Goal: Task Accomplishment & Management: Manage account settings

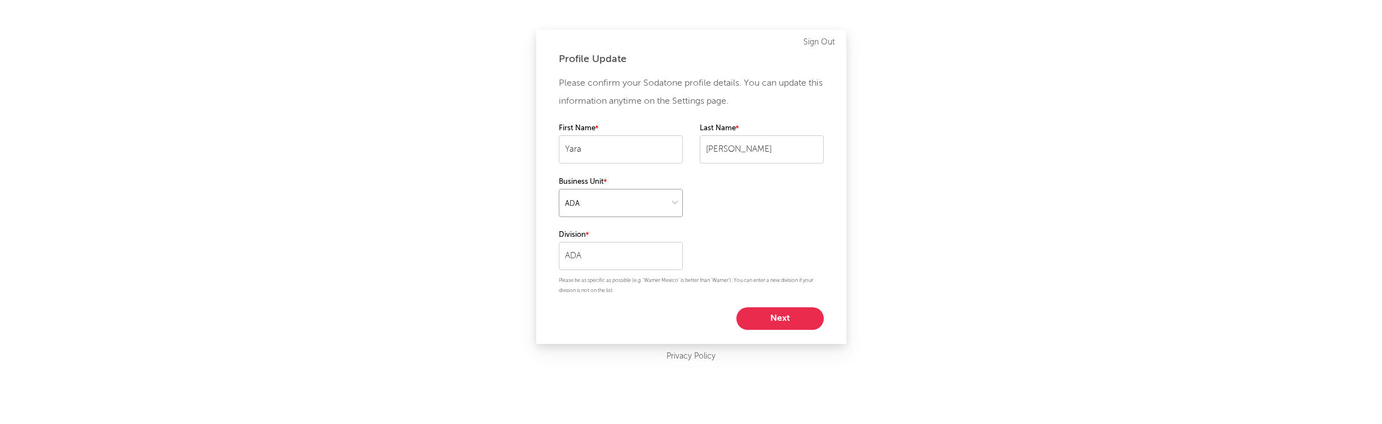
click at [639, 207] on select at bounding box center [621, 203] width 124 height 28
click at [639, 206] on select at bounding box center [621, 203] width 124 height 28
click at [798, 341] on div "Profile Update Please confirm your Sodatone profile details. You can update thi…" at bounding box center [691, 187] width 310 height 314
click at [799, 332] on div "Profile Update Please confirm your Sodatone profile details. You can update thi…" at bounding box center [691, 187] width 310 height 314
click at [799, 326] on button "Next" at bounding box center [779, 318] width 87 height 23
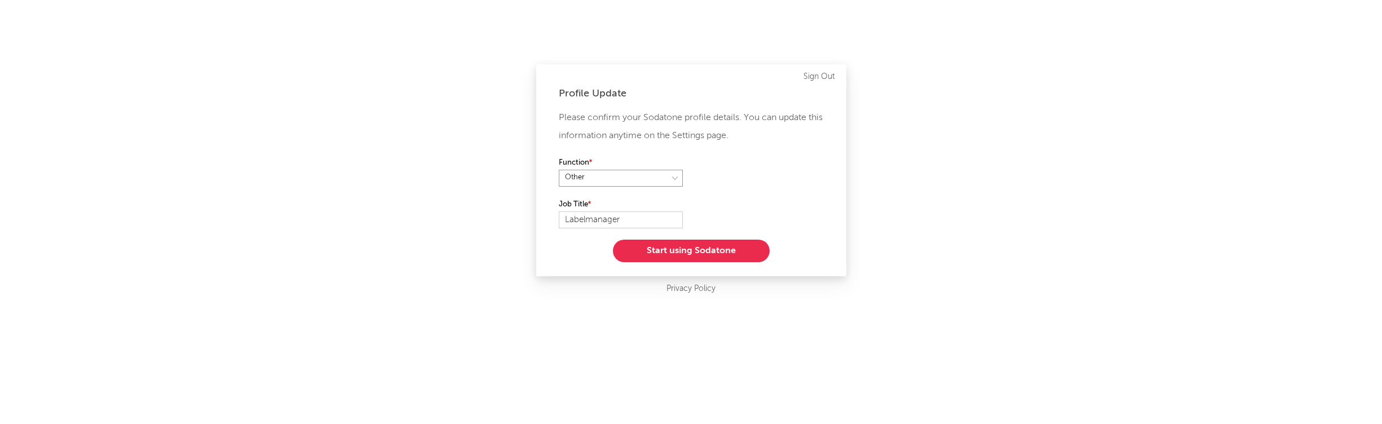
click at [653, 180] on select at bounding box center [621, 178] width 124 height 17
click at [635, 176] on select at bounding box center [621, 178] width 124 height 17
click at [559, 170] on select at bounding box center [621, 178] width 124 height 17
click at [625, 183] on select at bounding box center [621, 178] width 124 height 17
select select "other"
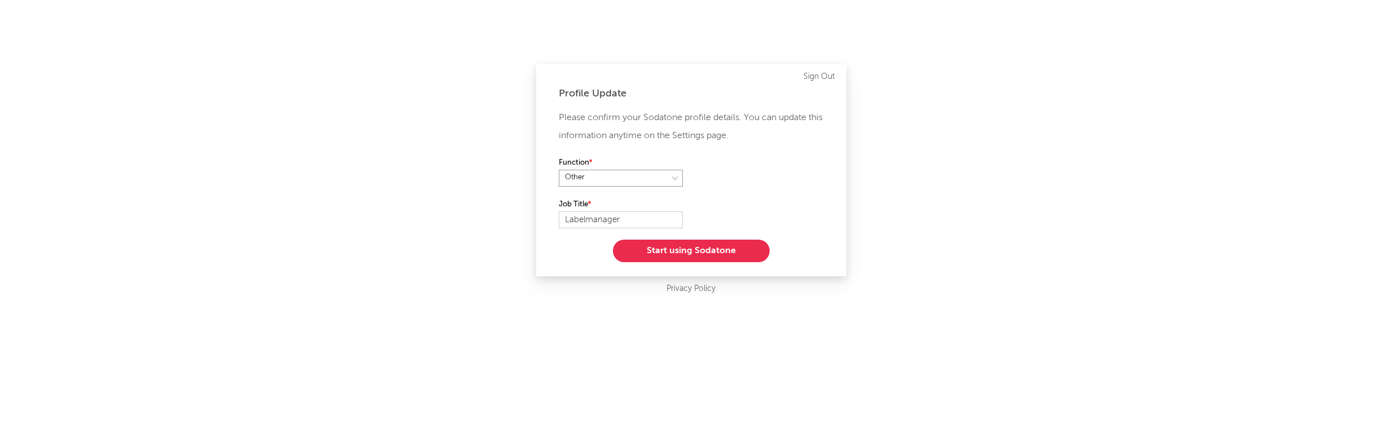
click at [559, 170] on select at bounding box center [621, 178] width 124 height 17
click at [721, 259] on button "Start using Sodatone" at bounding box center [691, 251] width 157 height 23
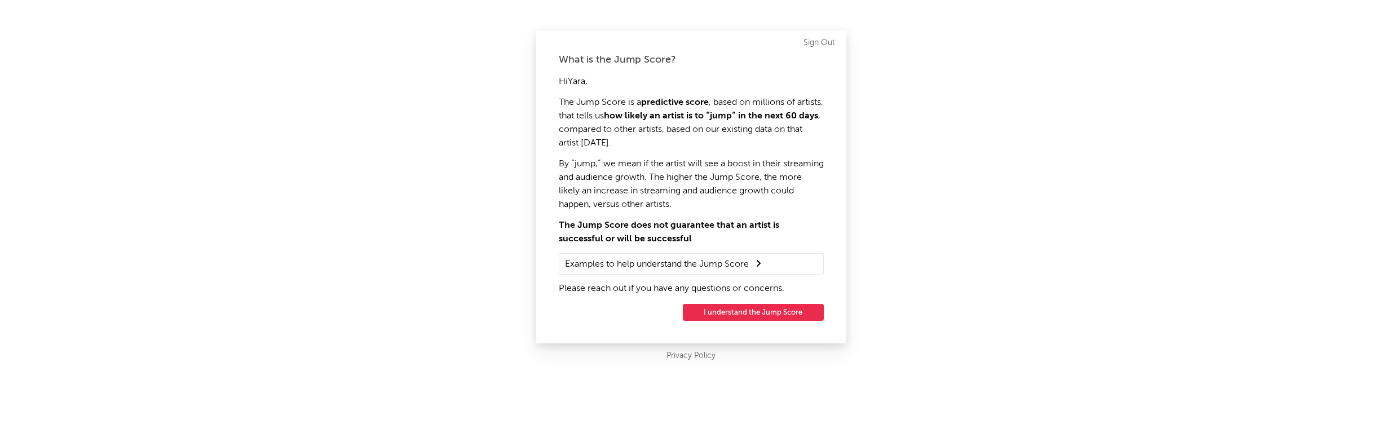
click at [784, 314] on button "I understand the Jump Score" at bounding box center [753, 312] width 141 height 17
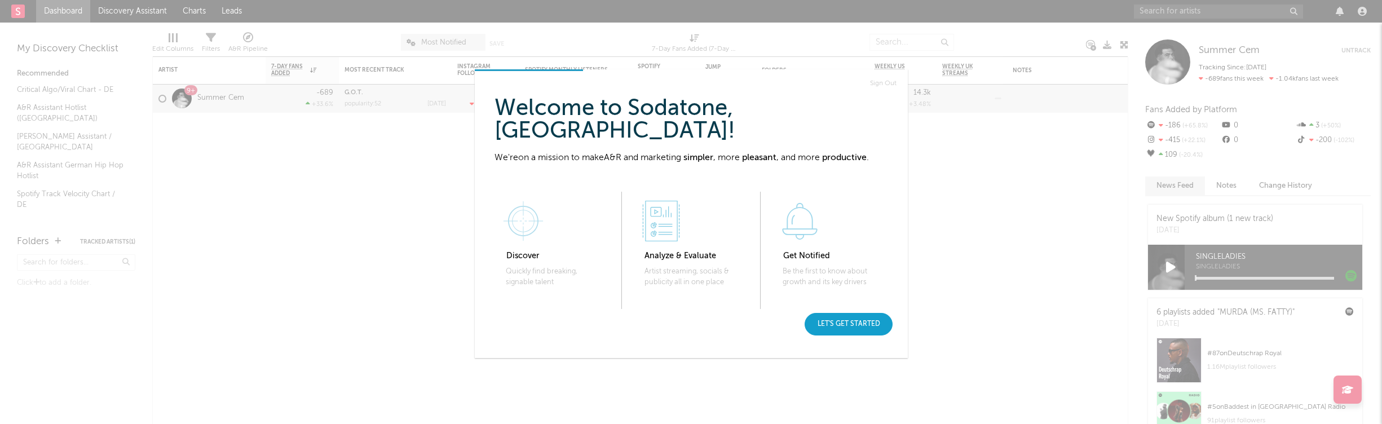
click at [881, 329] on div "Let's get started" at bounding box center [849, 324] width 88 height 23
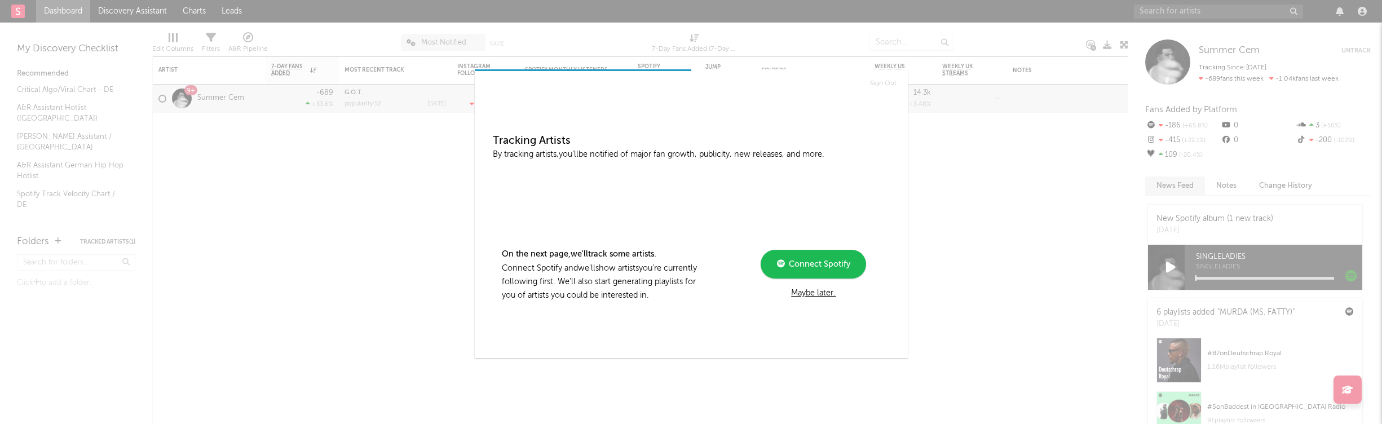
click at [823, 292] on div "Maybe later." at bounding box center [813, 293] width 152 height 14
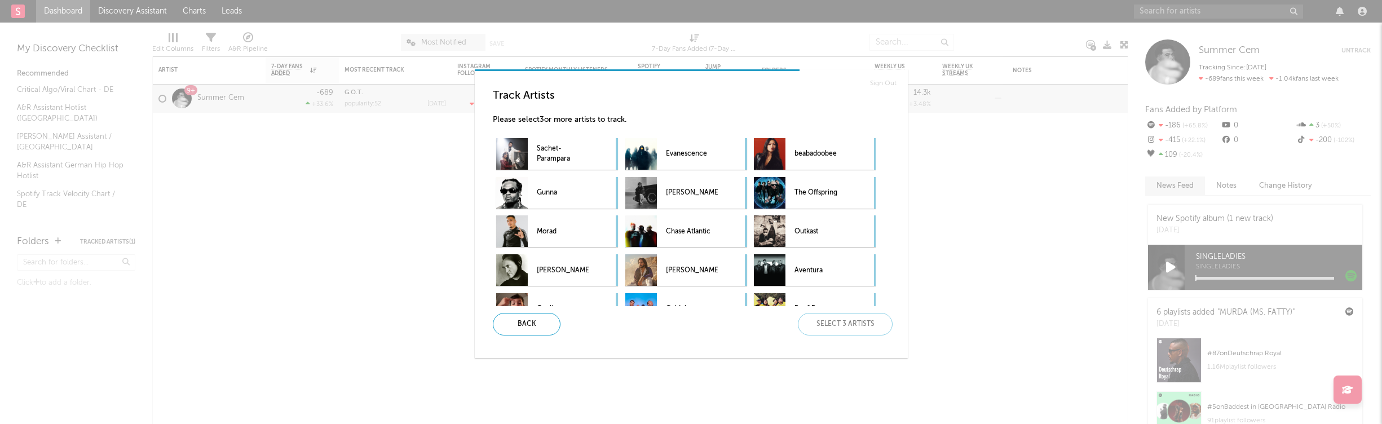
click at [633, 119] on p "Please select 3 or more artists to track." at bounding box center [696, 120] width 406 height 14
click at [835, 322] on div "Back Select 3 artists" at bounding box center [688, 324] width 409 height 23
drag, startPoint x: 541, startPoint y: 111, endPoint x: 533, endPoint y: 109, distance: 8.1
click at [541, 111] on div "Track Artists Please select 3 or more artists to track. Sachet-Parampara Evanes…" at bounding box center [696, 197] width 406 height 217
click at [515, 103] on div "Track Artists Please select 3 or more artists to track. Sachet-Parampara Evanes…" at bounding box center [696, 197] width 406 height 217
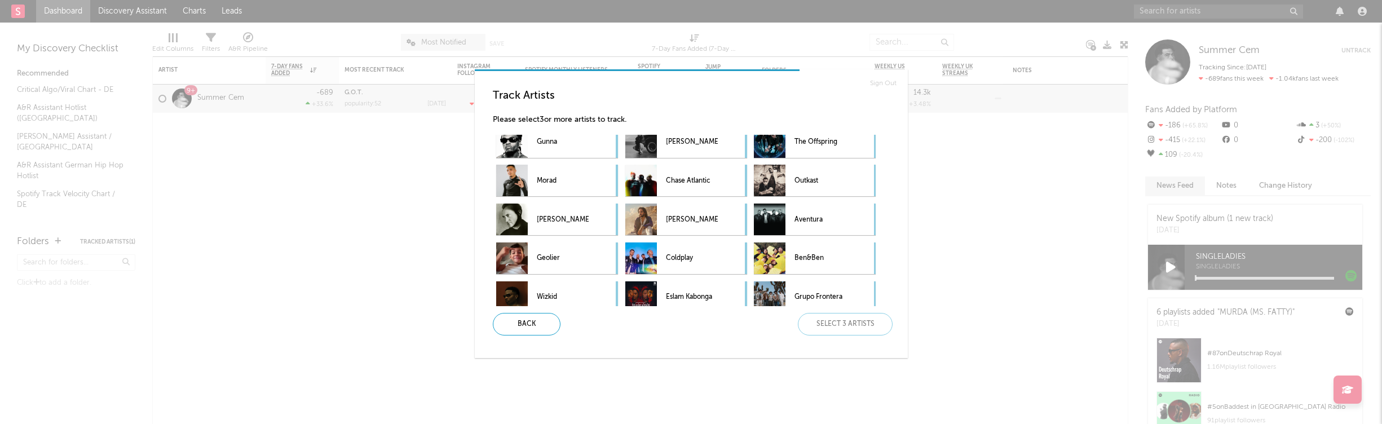
scroll to position [61, 0]
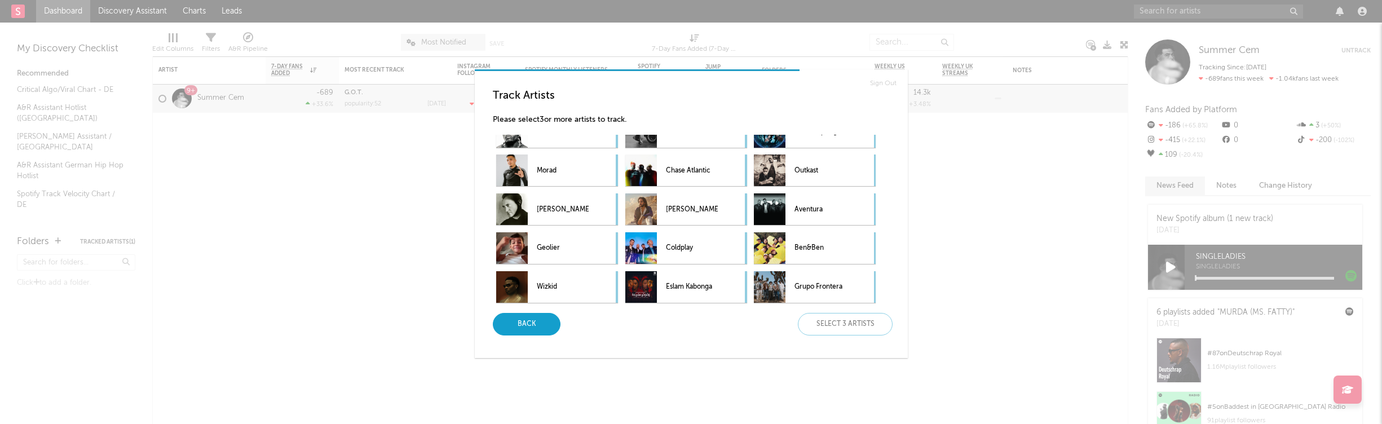
click at [510, 315] on div "Back" at bounding box center [527, 324] width 68 height 23
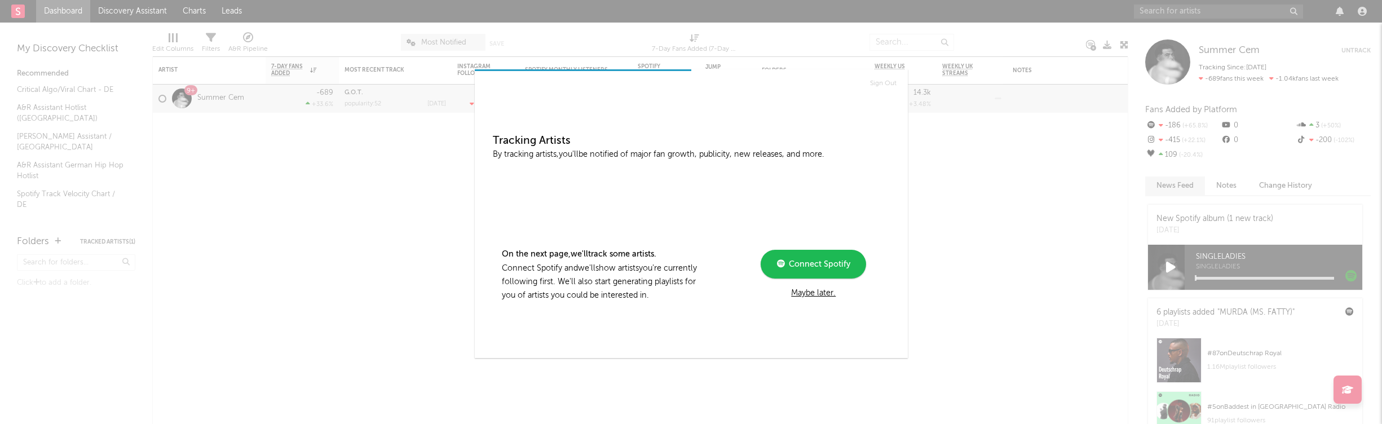
click at [820, 294] on div "Maybe later." at bounding box center [813, 293] width 152 height 14
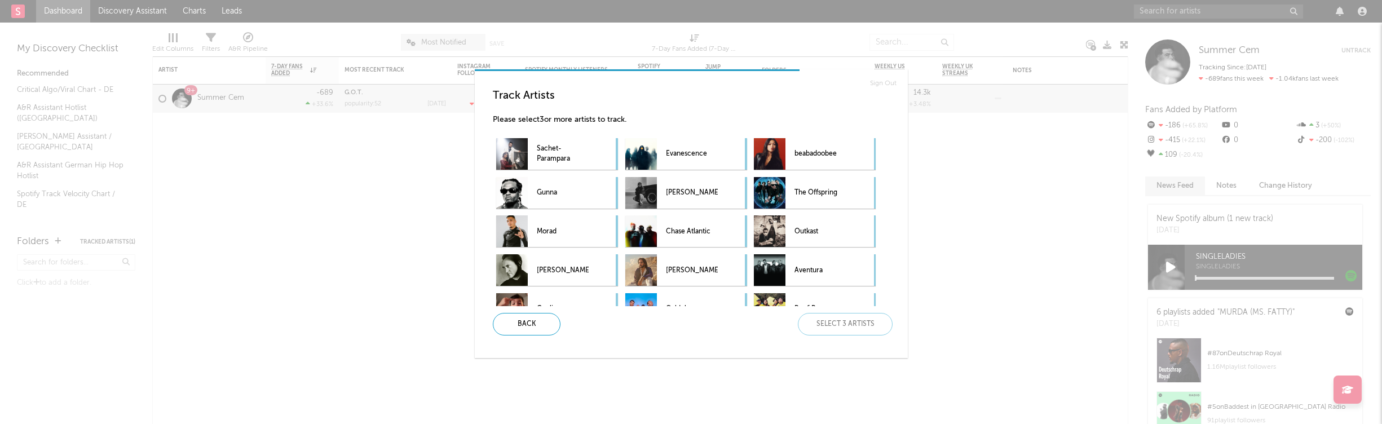
click at [661, 116] on p "Please select 3 or more artists to track." at bounding box center [696, 120] width 406 height 14
click at [856, 320] on div "Back Select 3 artists" at bounding box center [688, 324] width 409 height 23
click at [624, 150] on div "Sachet-Parampara Evanescence - beabadoobee Gunna [PERSON_NAME] The Offspring [P…" at bounding box center [696, 220] width 406 height 171
click at [578, 148] on p "Sachet-Parampara" at bounding box center [563, 154] width 52 height 25
click at [575, 198] on p "Gunna" at bounding box center [563, 192] width 52 height 25
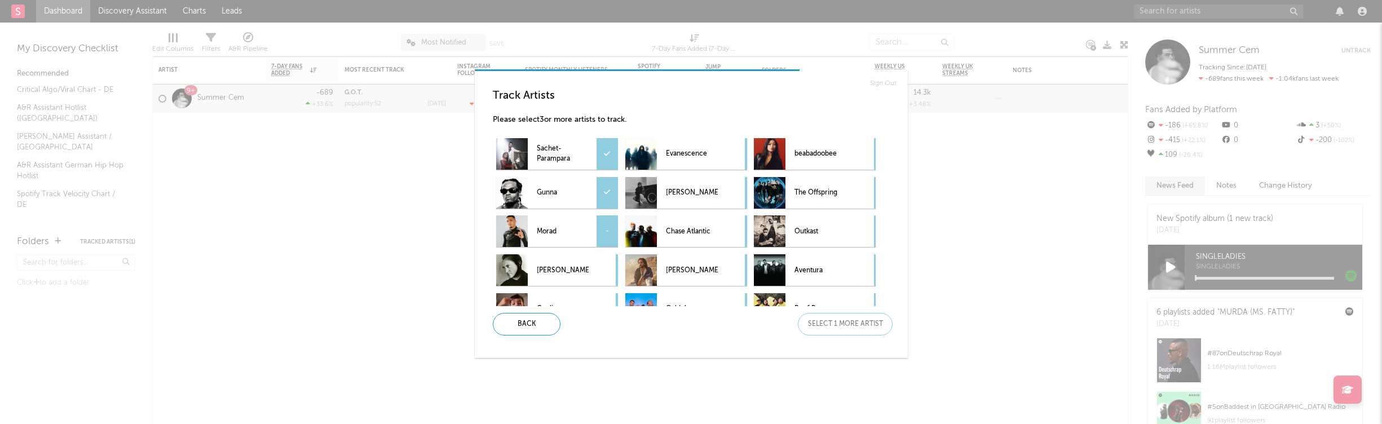
click at [543, 245] on div "Morad" at bounding box center [563, 231] width 52 height 32
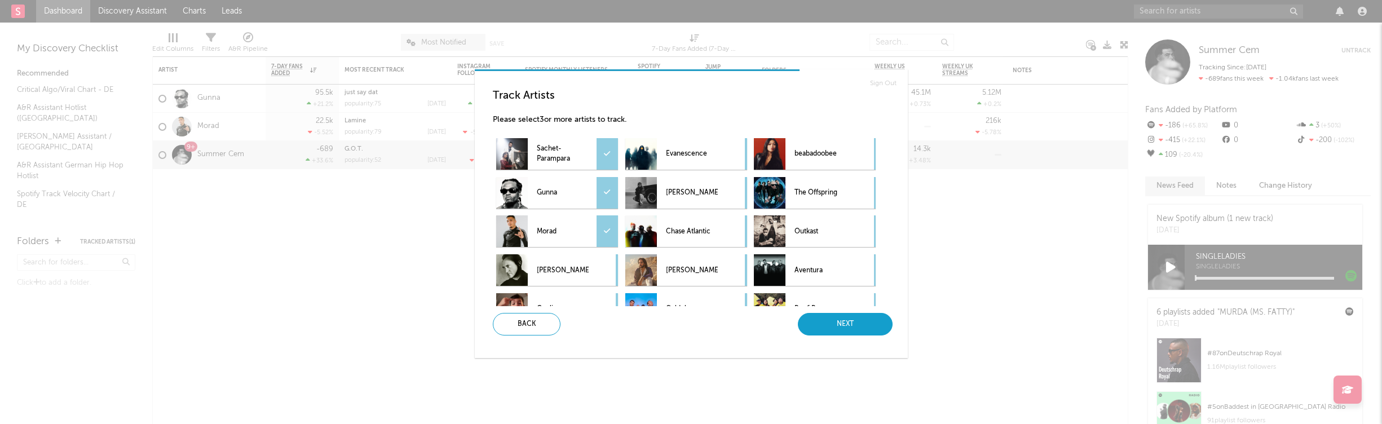
click at [830, 331] on div "Next" at bounding box center [845, 324] width 95 height 23
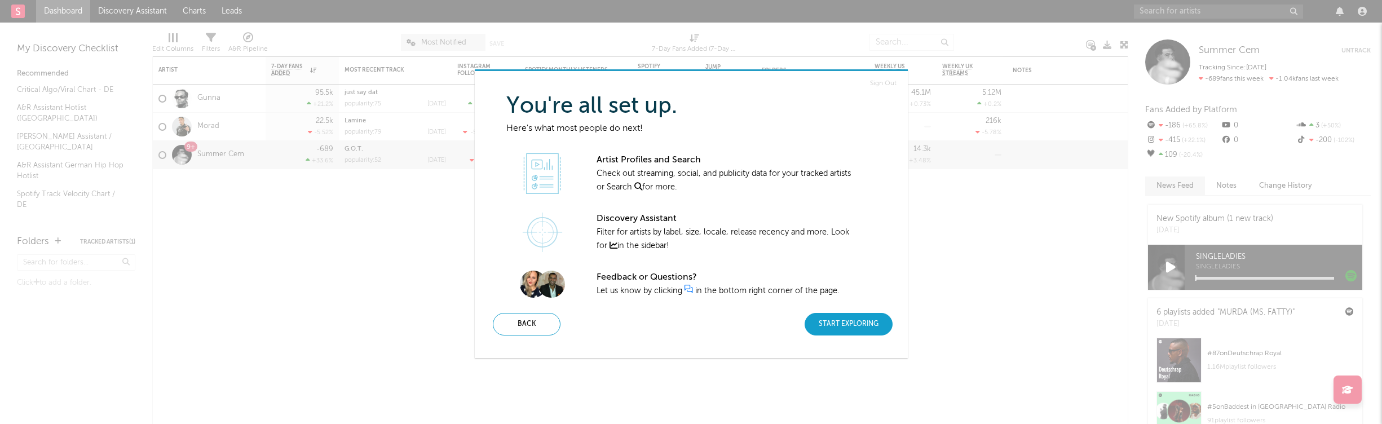
click at [865, 325] on div "Start Exploring" at bounding box center [849, 324] width 88 height 23
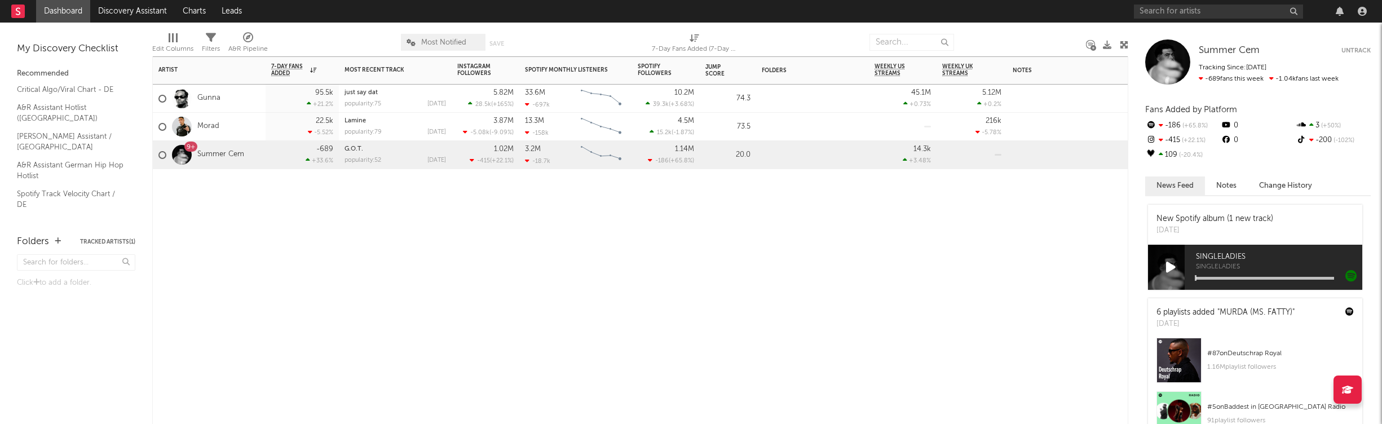
click at [195, 159] on div "9+" at bounding box center [181, 155] width 31 height 20
click at [191, 147] on div "9+" at bounding box center [191, 147] width 8 height 0
click at [190, 147] on div "9+" at bounding box center [191, 147] width 8 height 0
click at [168, 122] on div at bounding box center [181, 127] width 31 height 20
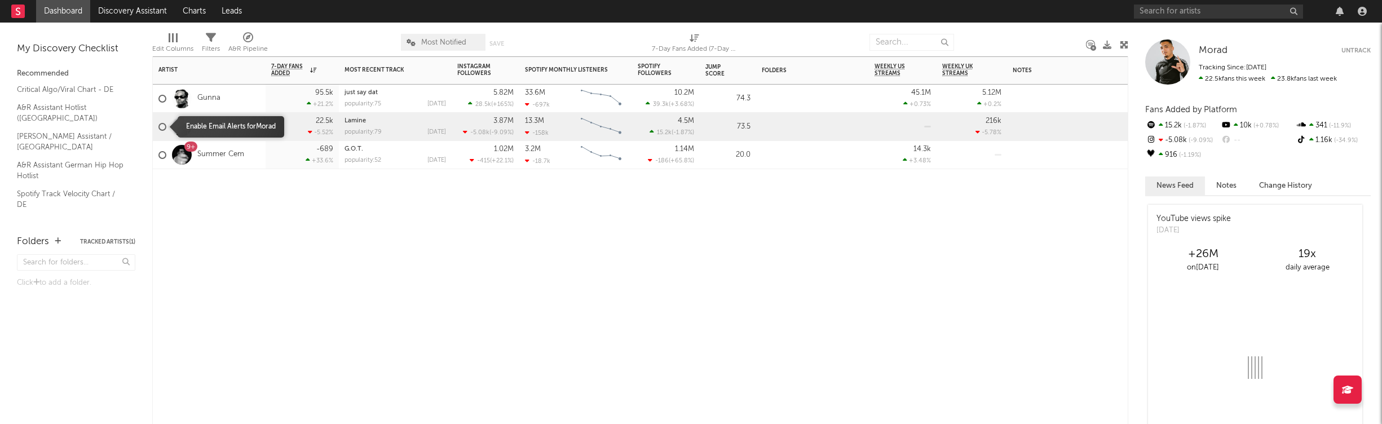
click at [163, 124] on div at bounding box center [162, 127] width 8 height 8
click at [158, 124] on input "checkbox" at bounding box center [158, 127] width 0 height 10
click at [162, 100] on div at bounding box center [162, 99] width 8 height 8
click at [158, 100] on input "checkbox" at bounding box center [158, 99] width 0 height 10
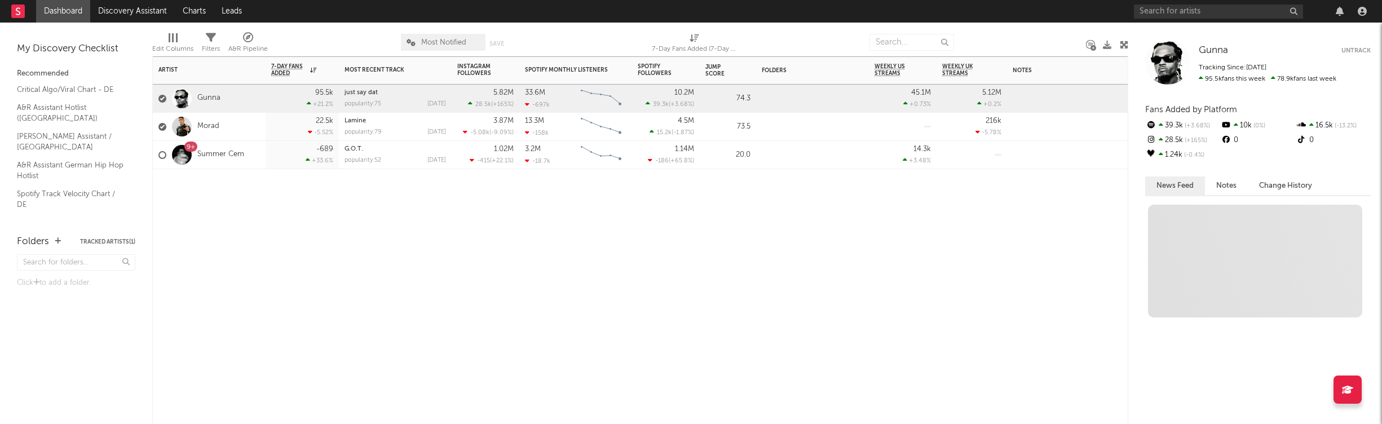
click at [840, 258] on div "Artist Notifications 7-Day Fans Added WoW % Change Most Recent Track Popularity…" at bounding box center [640, 240] width 976 height 368
click at [101, 222] on div "My Discovery Checklist Recommended Critical Algo/Viral Chart - DE A&R Assistant…" at bounding box center [76, 123] width 152 height 201
click at [557, 54] on div at bounding box center [586, 42] width 116 height 28
click at [559, 50] on div at bounding box center [586, 42] width 116 height 28
click at [1075, 94] on div at bounding box center [1077, 99] width 141 height 28
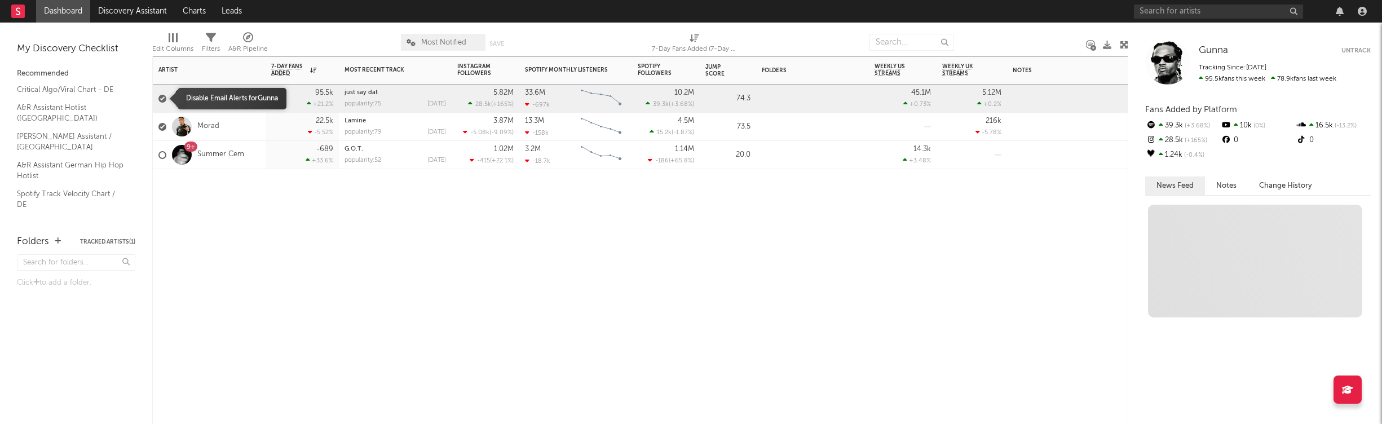
drag, startPoint x: 162, startPoint y: 100, endPoint x: 157, endPoint y: 106, distance: 7.2
click at [162, 100] on div at bounding box center [162, 99] width 8 height 8
click at [158, 100] on input "checkbox" at bounding box center [158, 99] width 0 height 10
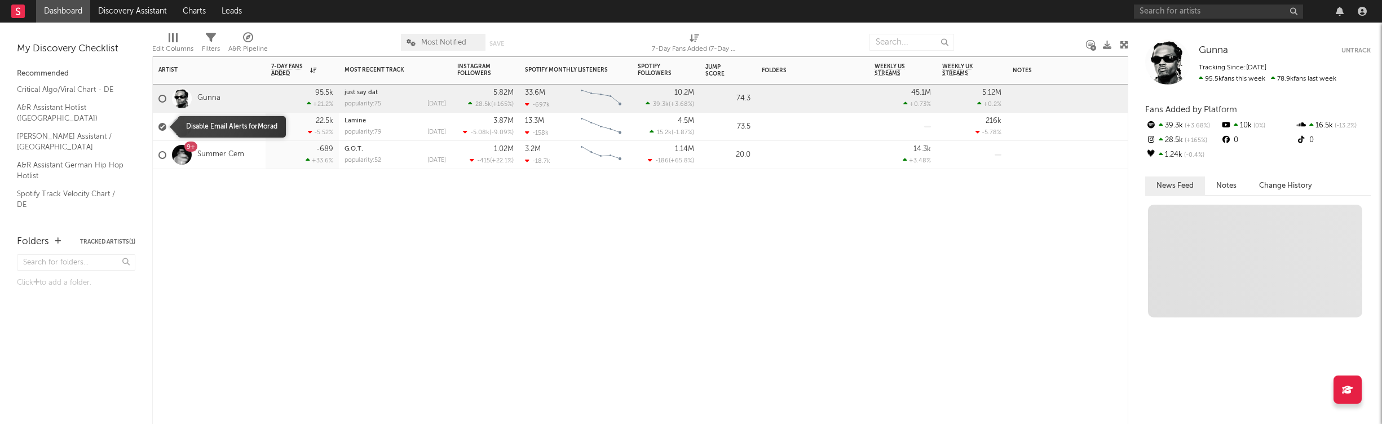
click at [160, 123] on div at bounding box center [162, 127] width 8 height 8
click at [158, 123] on input "checkbox" at bounding box center [158, 127] width 0 height 10
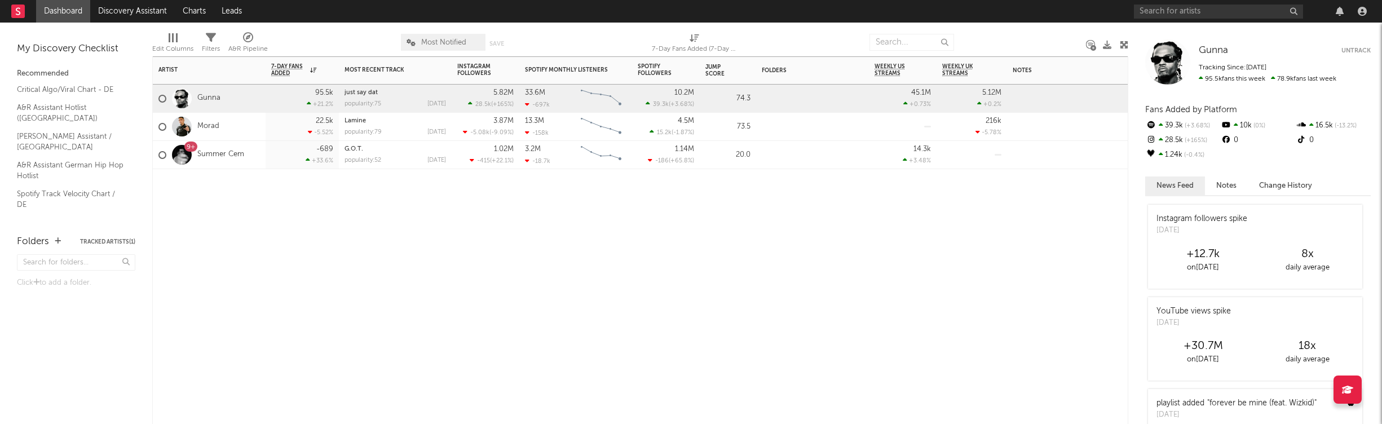
drag, startPoint x: 209, startPoint y: 250, endPoint x: 830, endPoint y: 127, distance: 632.8
click at [211, 249] on div "Artist Notifications 7-Day Fans Added WoW % Change Most Recent Track Popularity…" at bounding box center [640, 240] width 976 height 368
drag, startPoint x: 308, startPoint y: 98, endPoint x: 303, endPoint y: 101, distance: 6.0
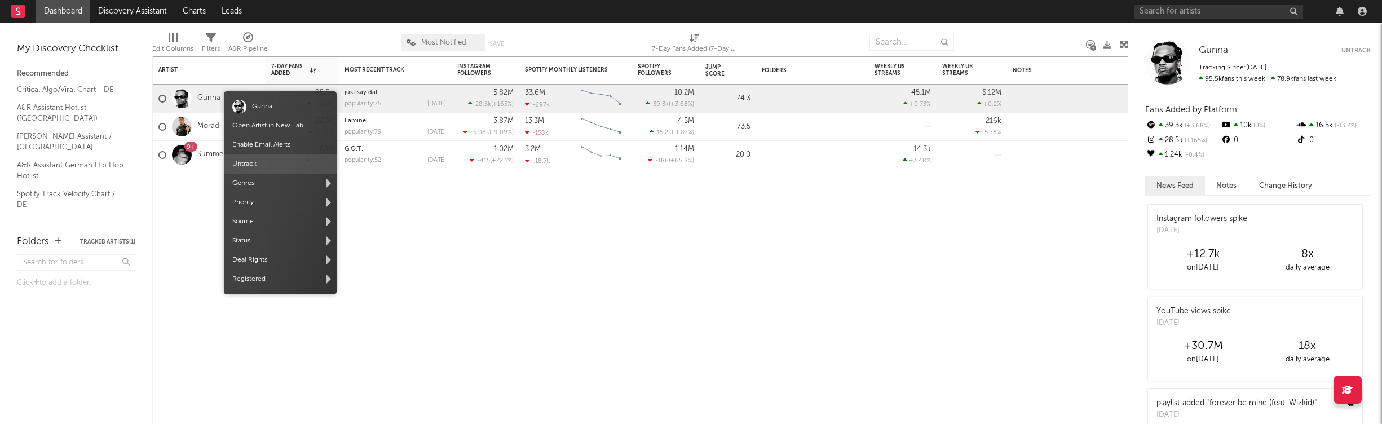
click at [252, 162] on span "Untrack" at bounding box center [280, 163] width 113 height 19
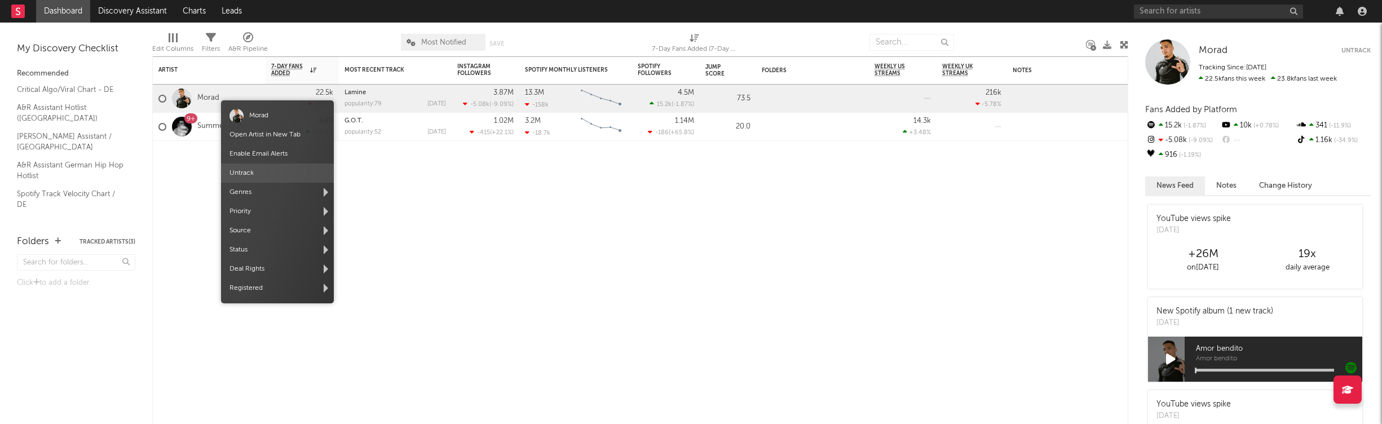
click at [252, 174] on span "Untrack" at bounding box center [277, 173] width 113 height 19
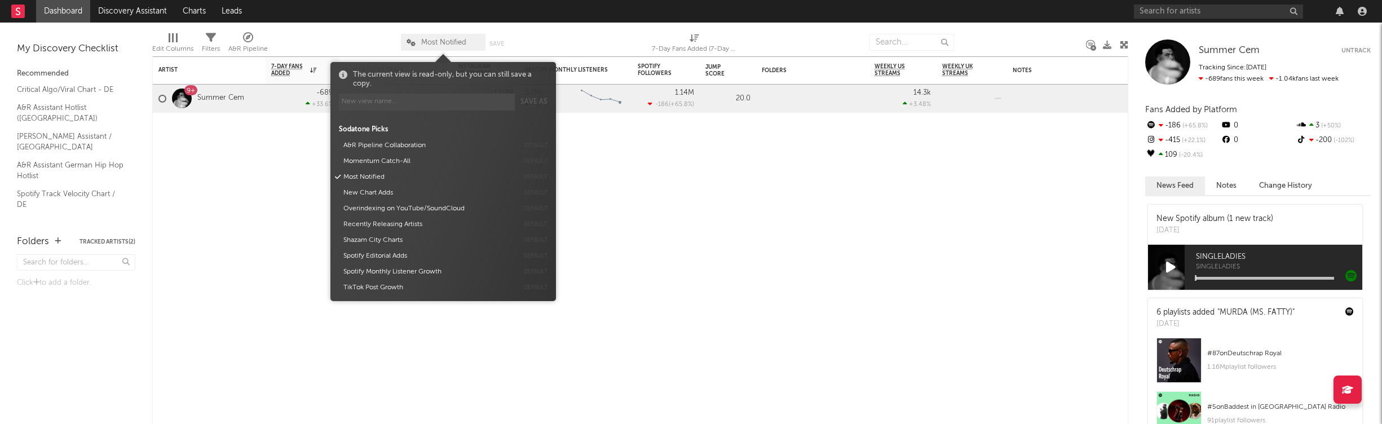
click at [471, 37] on span "Most Notified" at bounding box center [443, 42] width 85 height 17
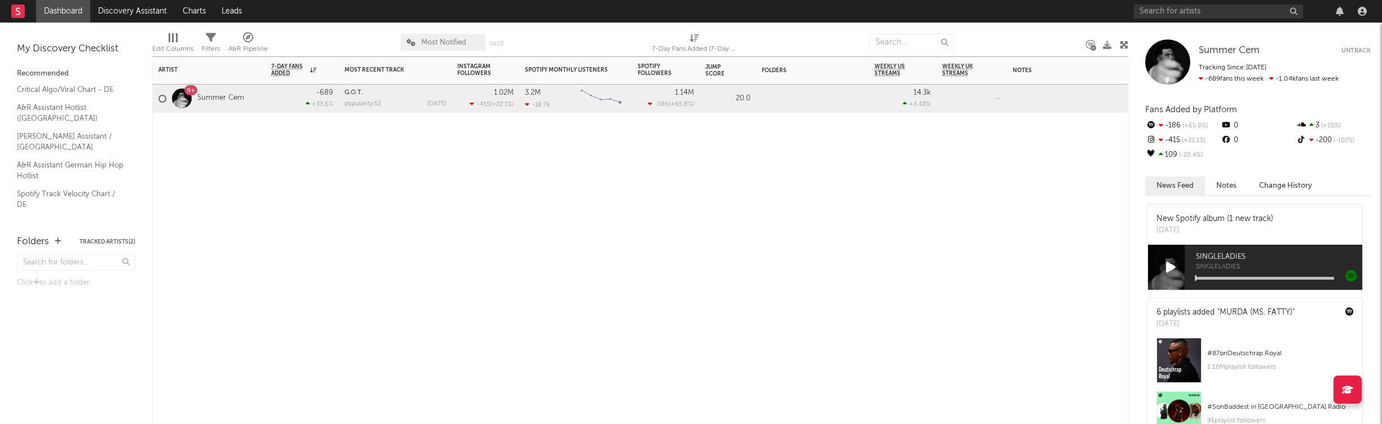
drag, startPoint x: 893, startPoint y: 175, endPoint x: 892, endPoint y: 165, distance: 9.6
click at [892, 172] on div "Artist Notifications 7-Day Fans Added WoW % Change Most Recent Track Popularity…" at bounding box center [640, 240] width 976 height 368
click at [900, 44] on input "text" at bounding box center [911, 42] width 85 height 17
type input "zuna"
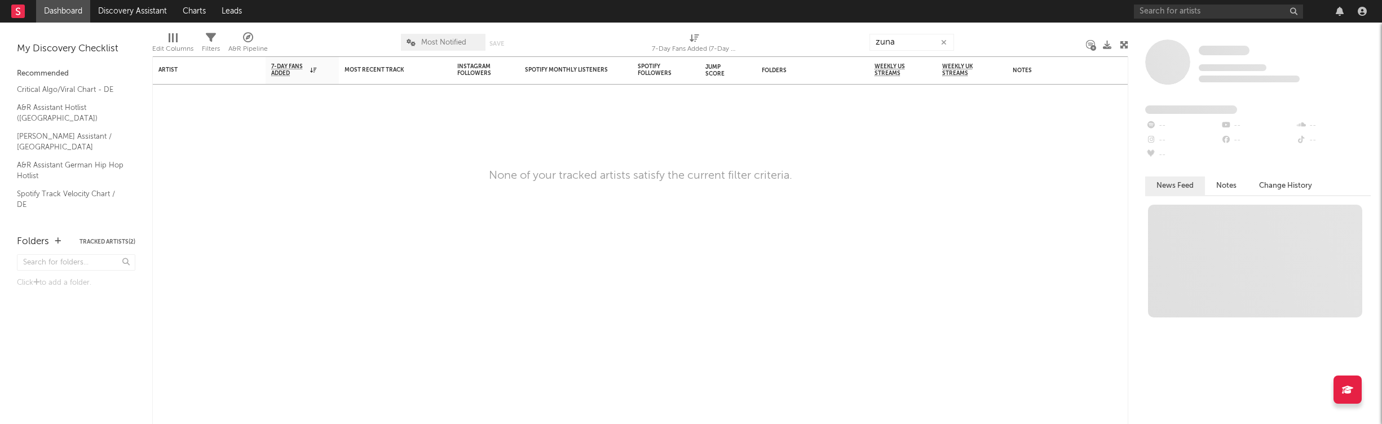
click at [1225, 98] on div "Some Artist Tracking Since: [DATE] 0 fans this week 0 fans last week Fans Added…" at bounding box center [1255, 223] width 254 height 401
click at [910, 45] on input "zuna" at bounding box center [911, 42] width 85 height 17
click at [856, 180] on div "None of your tracked artists satisfy the current filter criteria." at bounding box center [640, 176] width 976 height 14
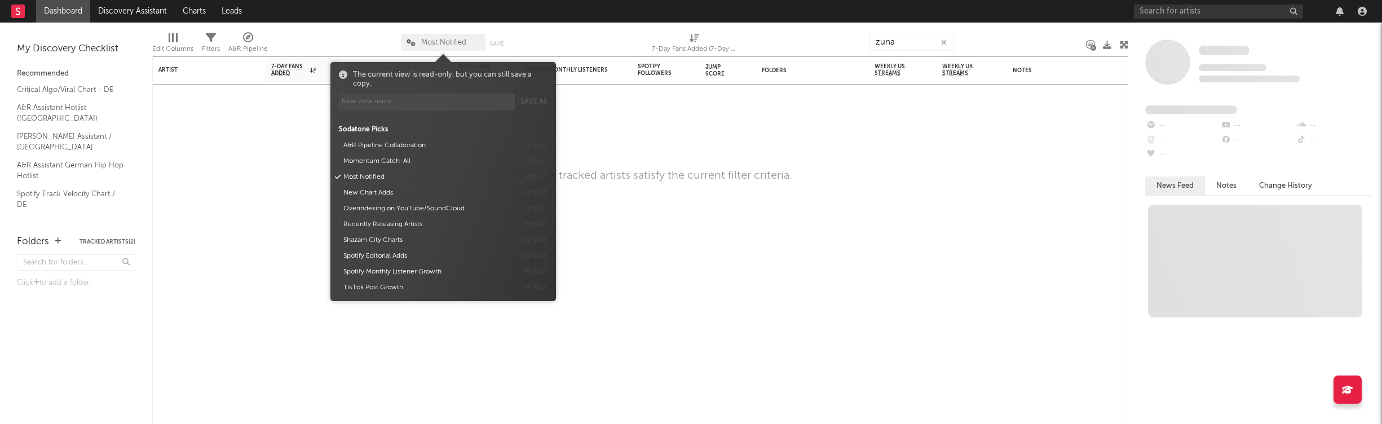
click at [440, 37] on span "Most Notified" at bounding box center [443, 42] width 85 height 17
click at [590, 45] on div at bounding box center [586, 42] width 116 height 28
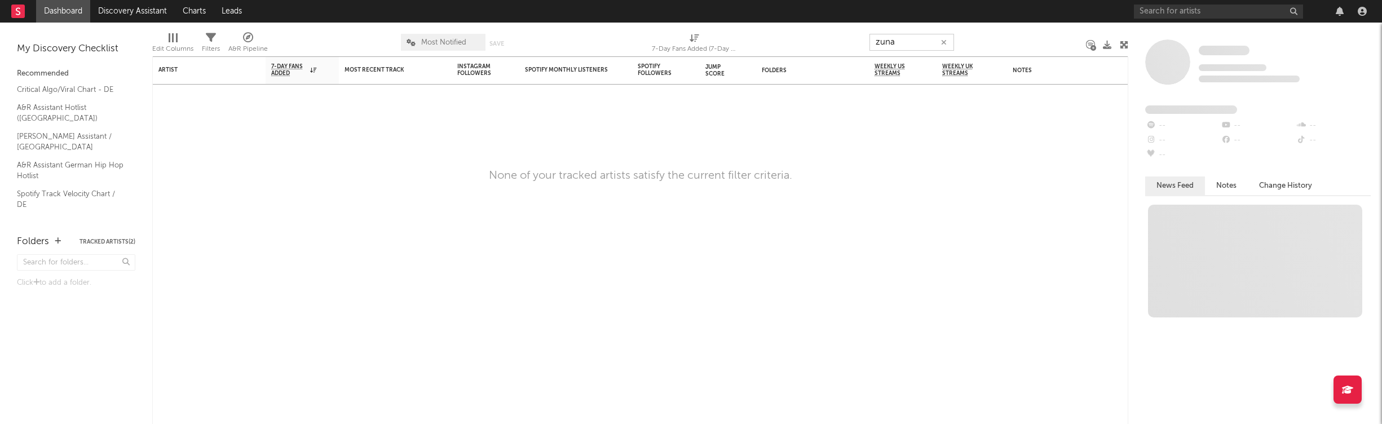
click at [904, 45] on input "zuna" at bounding box center [911, 42] width 85 height 17
click at [953, 43] on input "zuna" at bounding box center [911, 42] width 85 height 17
click at [947, 43] on button "button" at bounding box center [943, 42] width 9 height 11
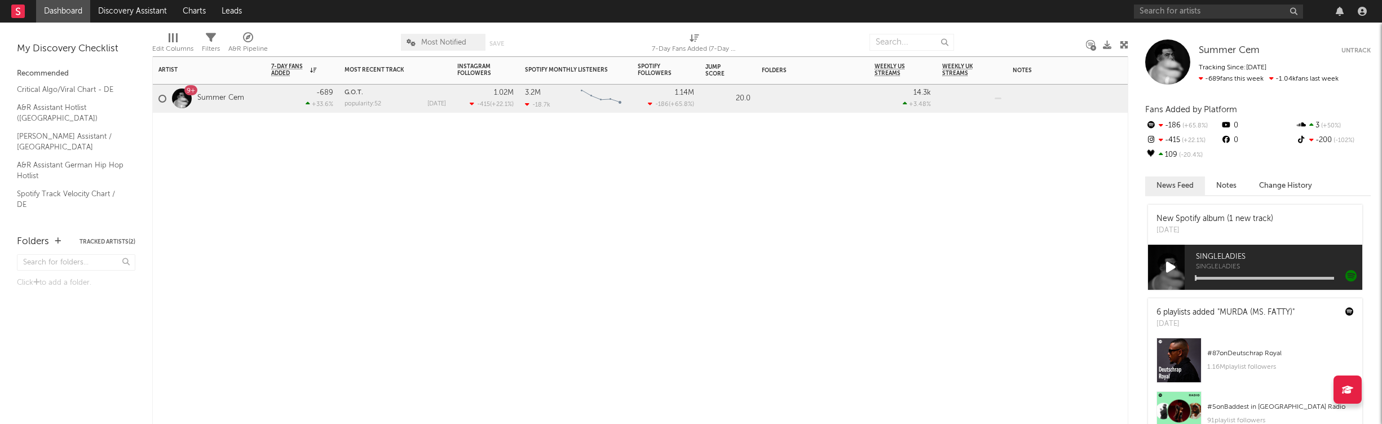
drag, startPoint x: 602, startPoint y: 216, endPoint x: 600, endPoint y: 229, distance: 13.1
click at [602, 215] on div "Artist Notifications 7-Day Fans Added WoW % Change Most Recent Track Popularity…" at bounding box center [640, 240] width 976 height 368
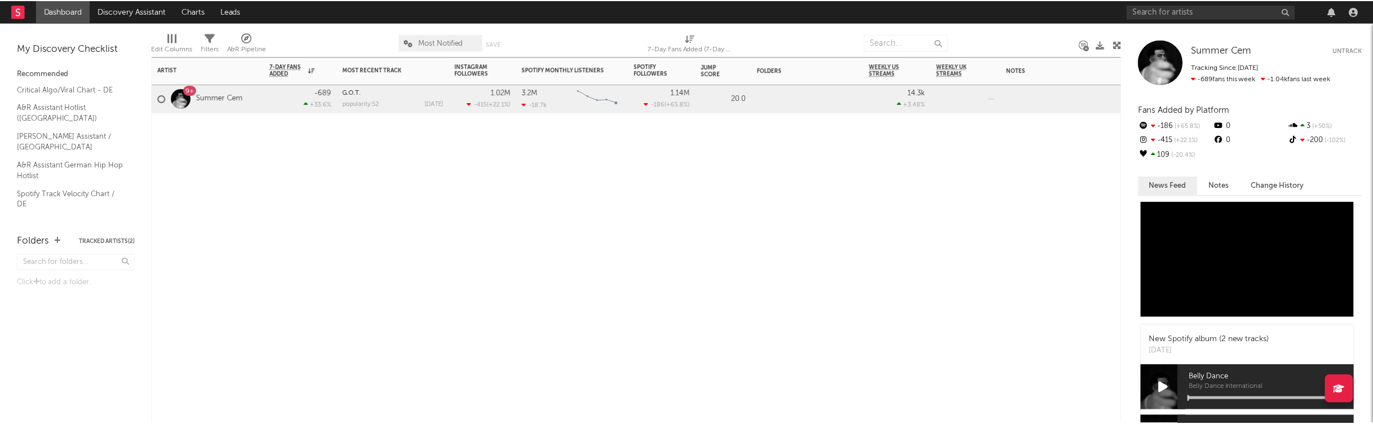
scroll to position [507, 0]
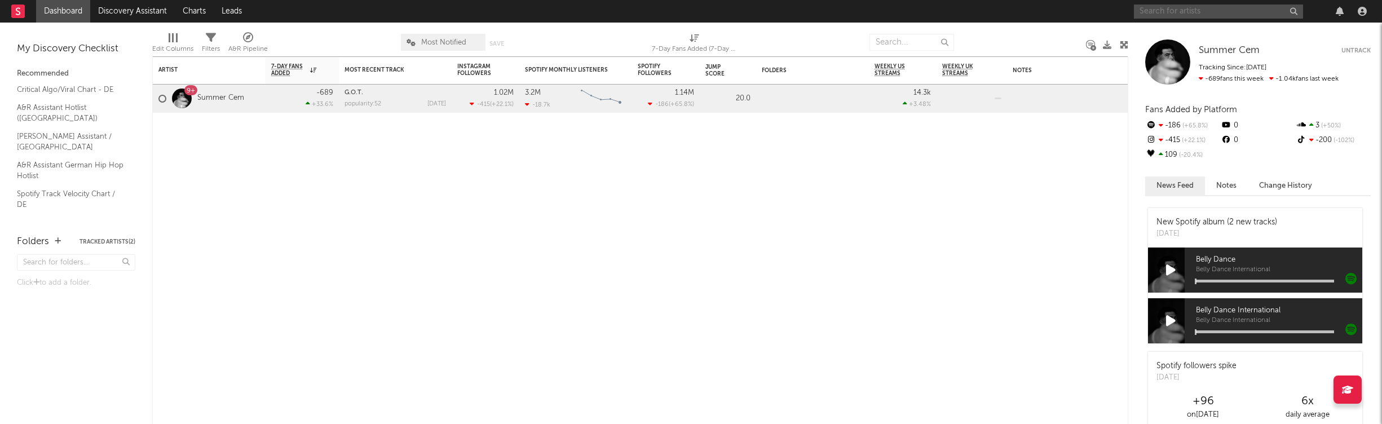
click at [1168, 12] on input "text" at bounding box center [1218, 12] width 169 height 14
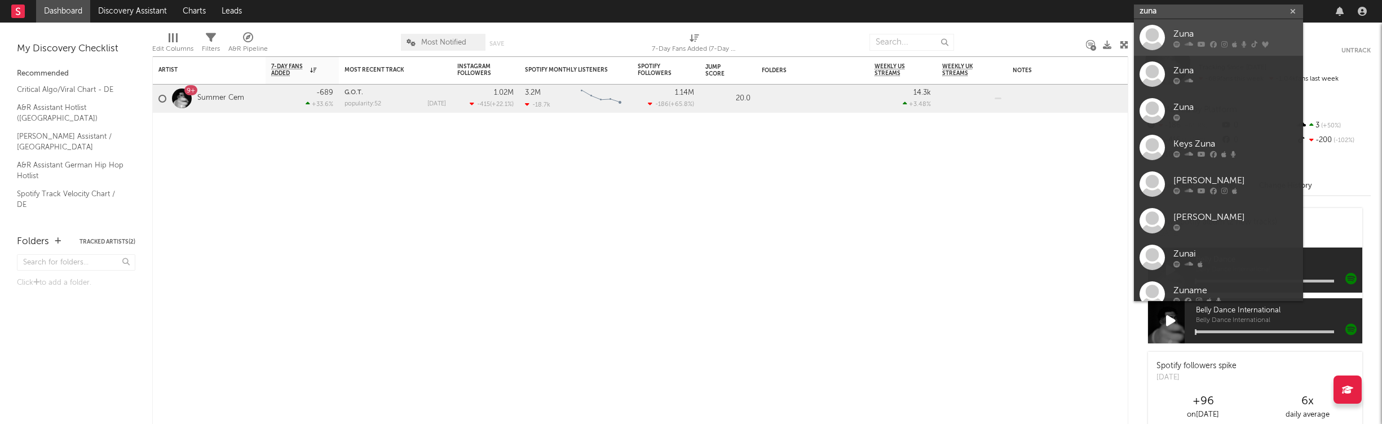
type input "zuna"
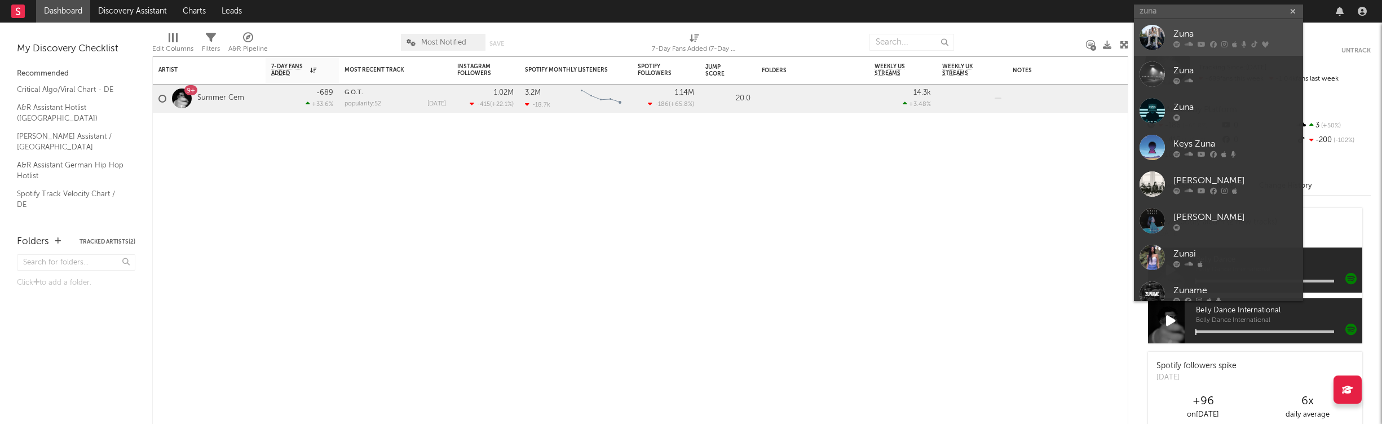
click at [1183, 25] on link "Zuna" at bounding box center [1218, 37] width 169 height 37
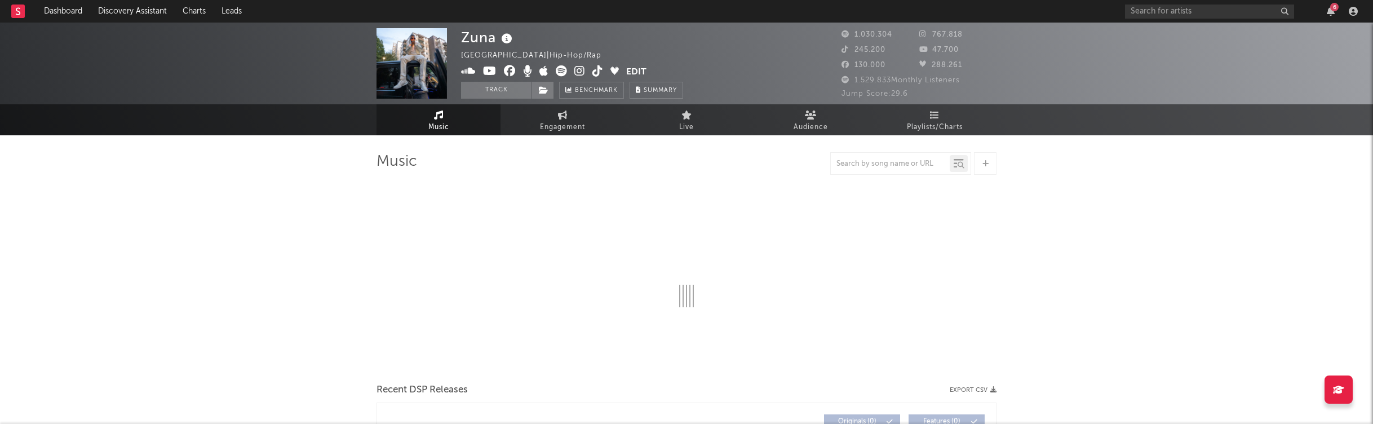
click at [492, 91] on button "Track" at bounding box center [496, 90] width 70 height 17
select select "6m"
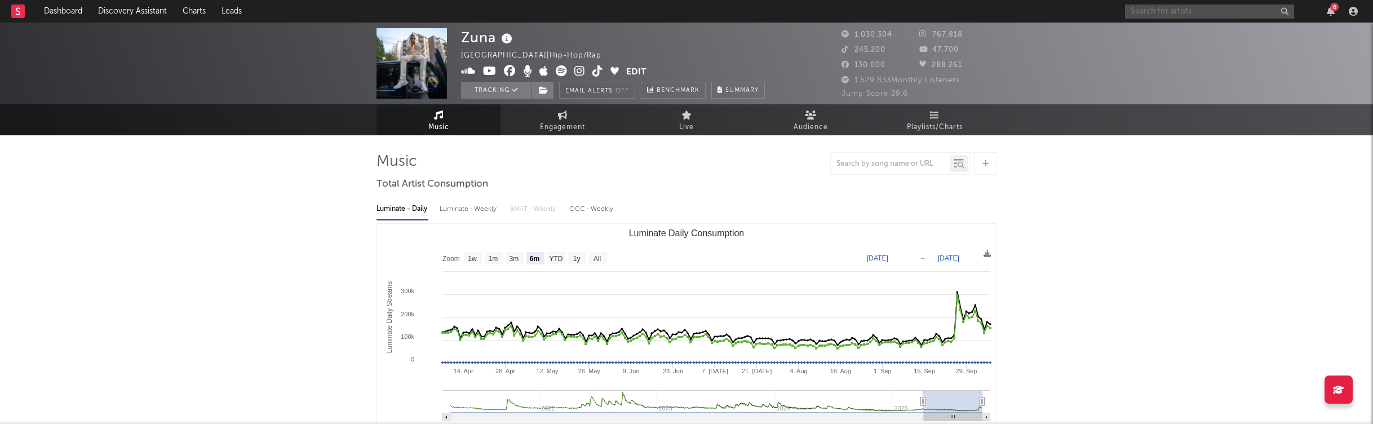
click at [1225, 9] on input "text" at bounding box center [1209, 12] width 169 height 14
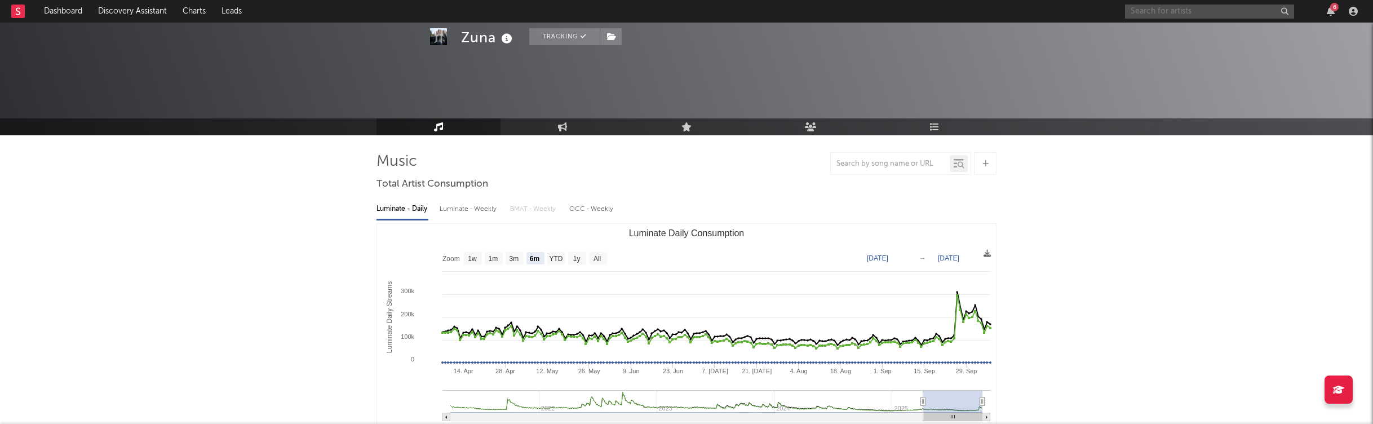
scroll to position [169, 0]
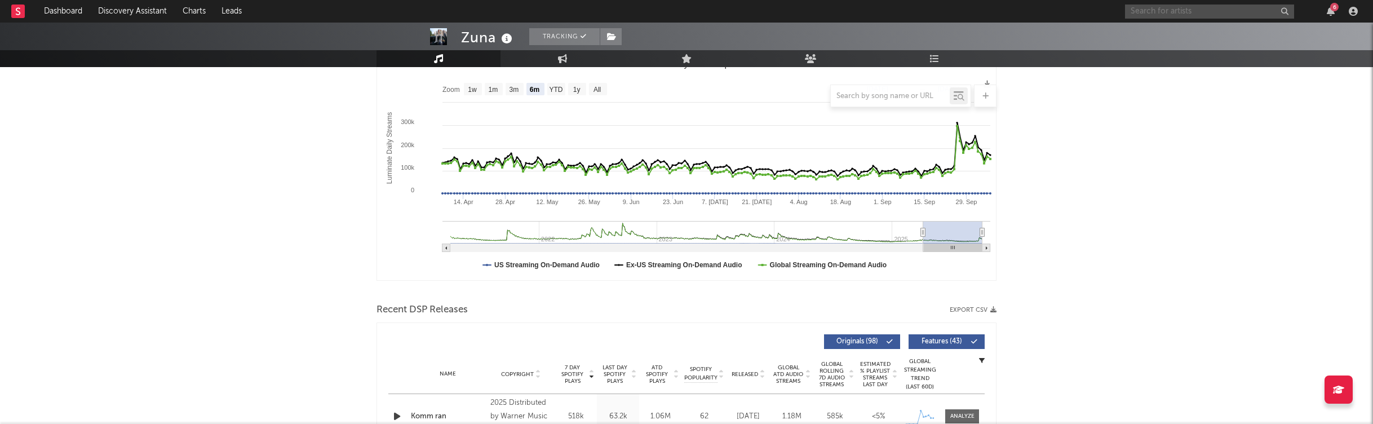
click at [1168, 11] on input "text" at bounding box center [1209, 12] width 169 height 14
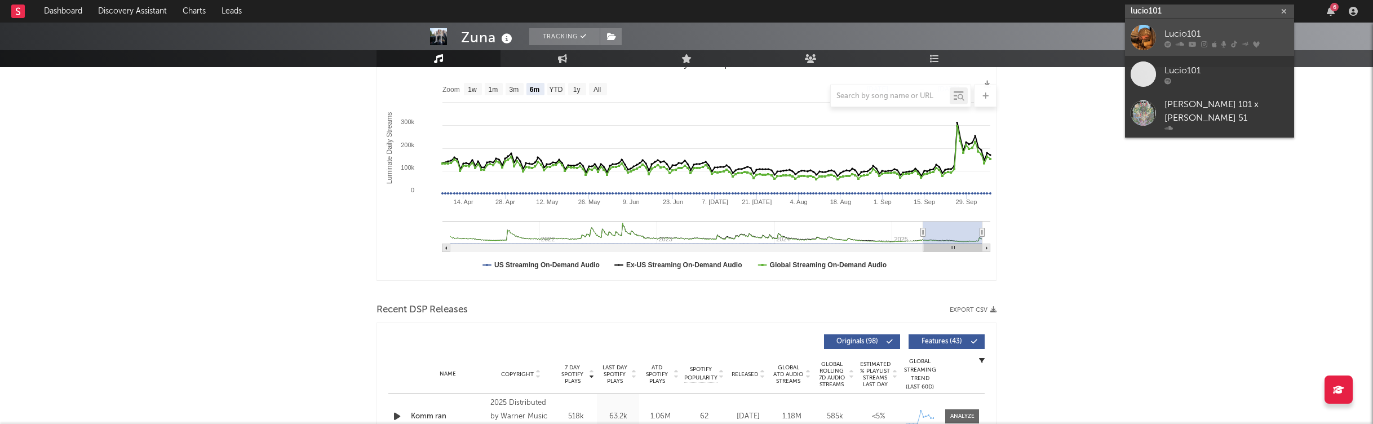
type input "lucio101"
drag, startPoint x: 1227, startPoint y: 39, endPoint x: 1265, endPoint y: 63, distance: 45.1
click at [1227, 39] on div "Lucio101" at bounding box center [1227, 34] width 124 height 14
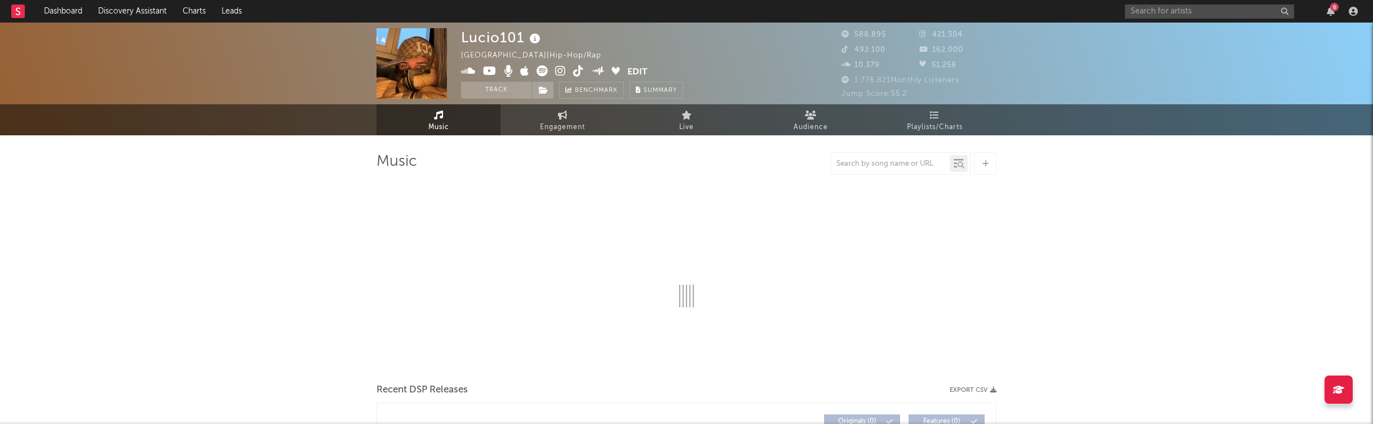
select select "6m"
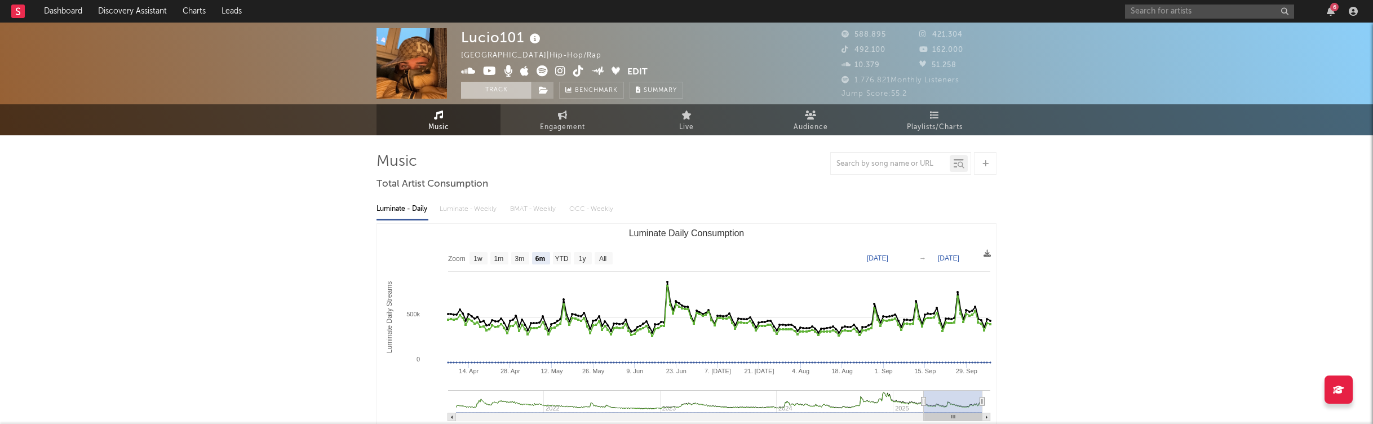
click at [497, 84] on button "Track" at bounding box center [496, 90] width 70 height 17
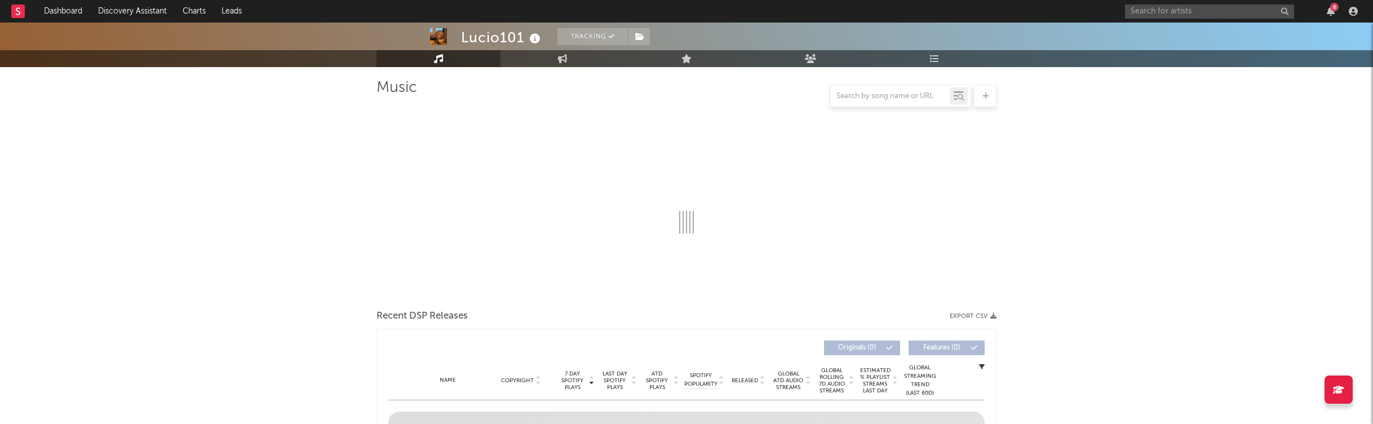
scroll to position [113, 0]
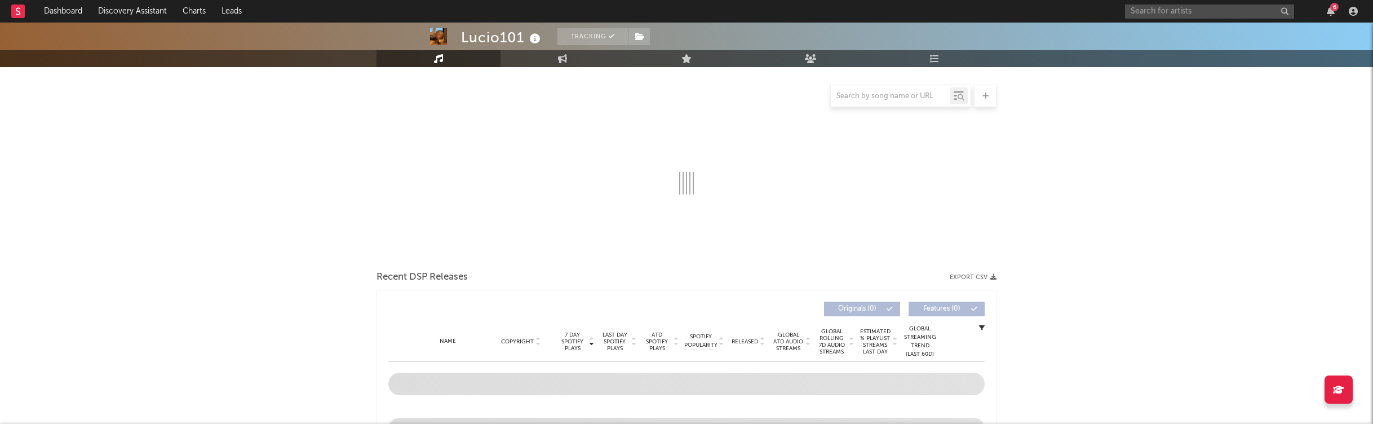
select select "6m"
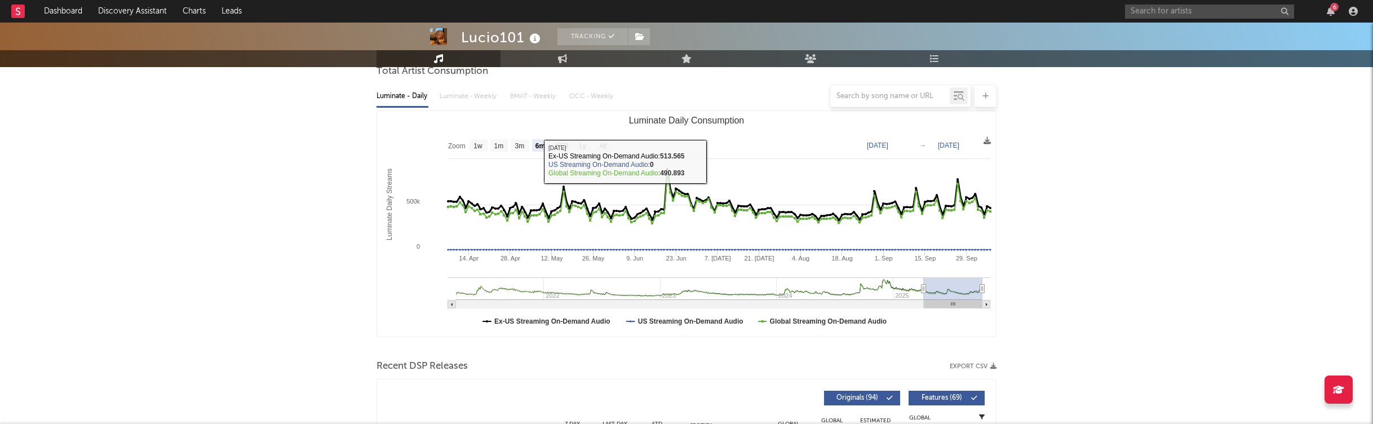
click at [728, 162] on rect "Luminate Daily Consumption" at bounding box center [686, 224] width 619 height 226
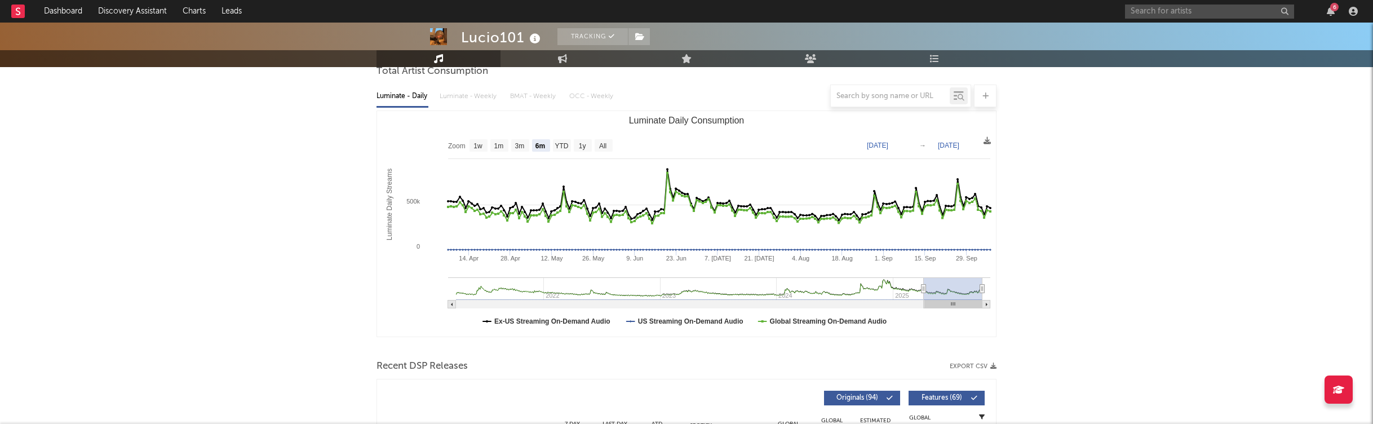
click at [1164, 2] on div "6" at bounding box center [1243, 11] width 237 height 23
click at [1166, 5] on input "text" at bounding box center [1209, 12] width 169 height 14
click at [1204, 9] on input "[PERSON_NAME]" at bounding box center [1209, 12] width 169 height 14
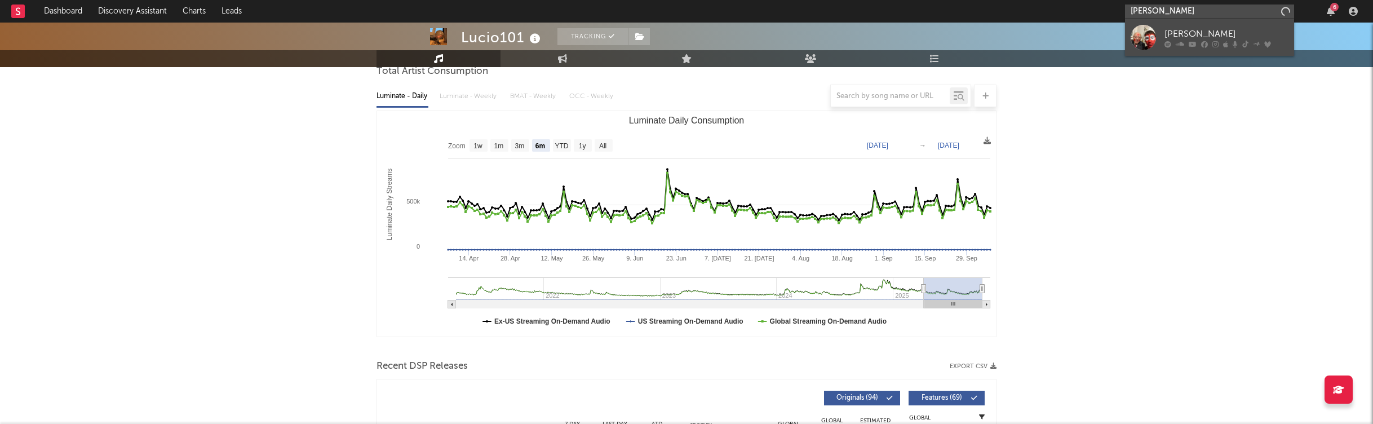
type input "[PERSON_NAME]"
click at [1216, 39] on div "[PERSON_NAME]" at bounding box center [1227, 34] width 124 height 14
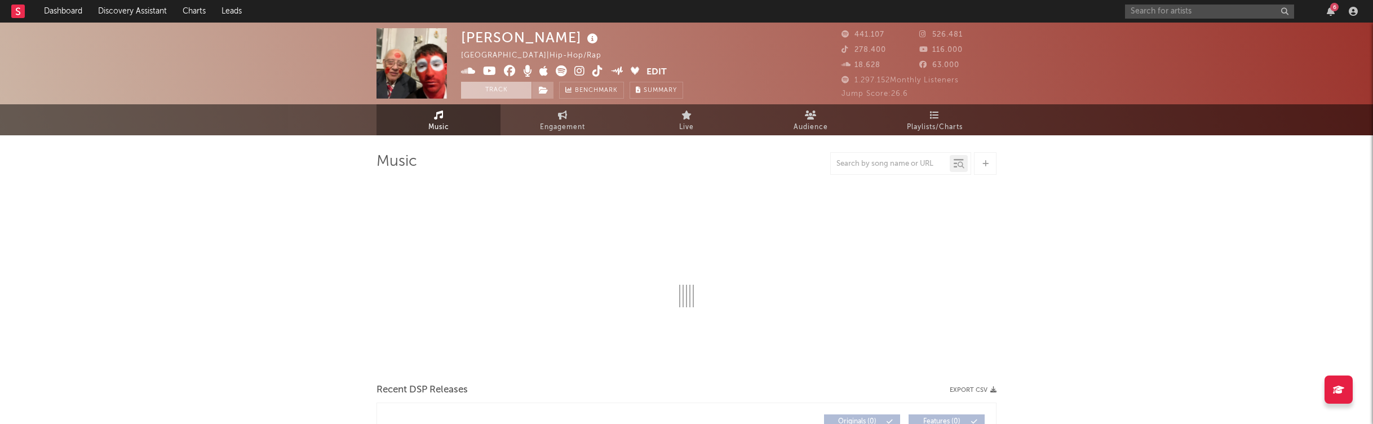
click at [501, 90] on button "Track" at bounding box center [496, 90] width 70 height 17
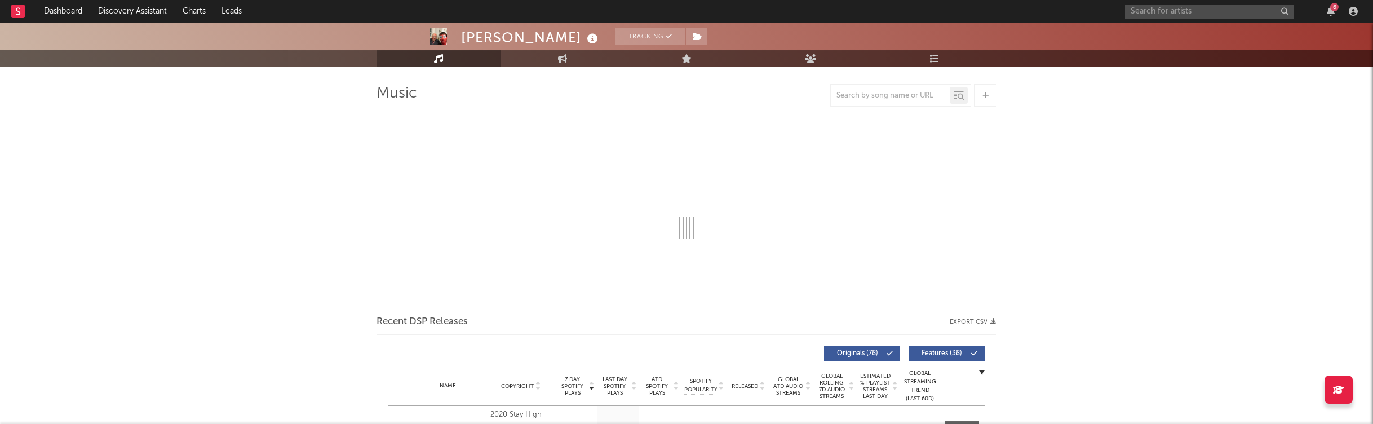
scroll to position [56, 0]
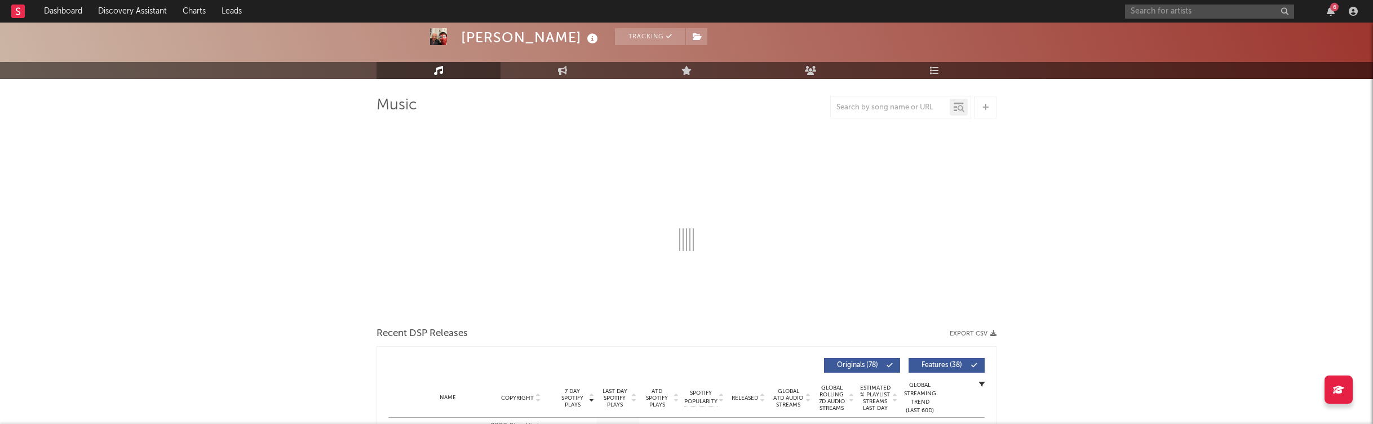
select select "6m"
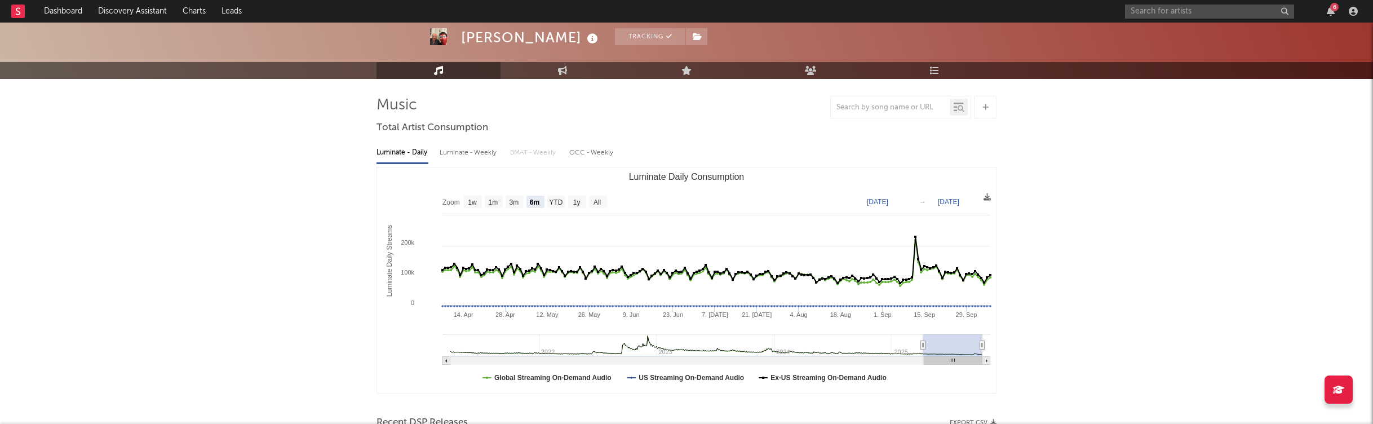
select select "6m"
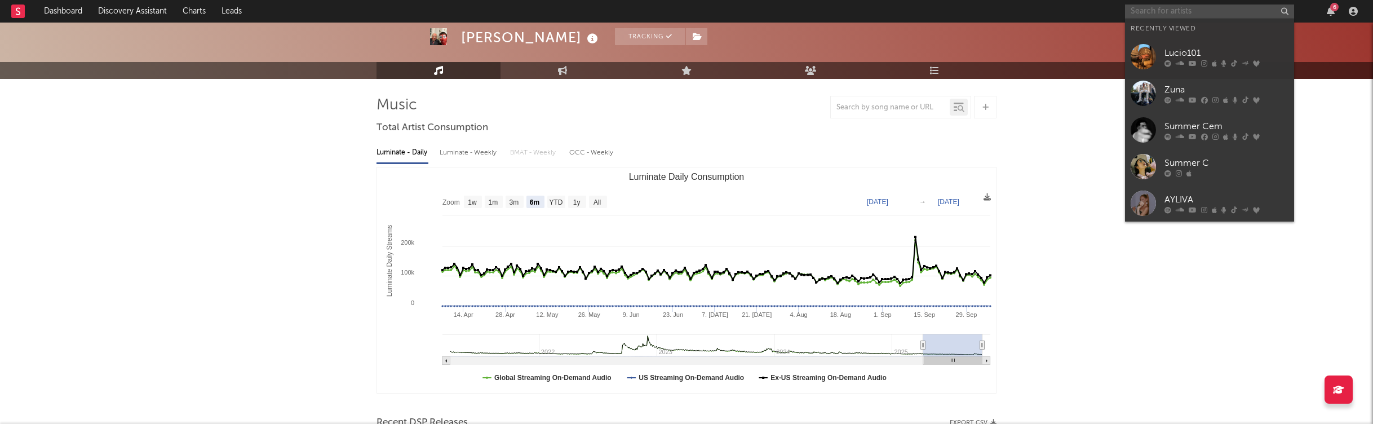
click at [1187, 11] on input "text" at bounding box center [1209, 12] width 169 height 14
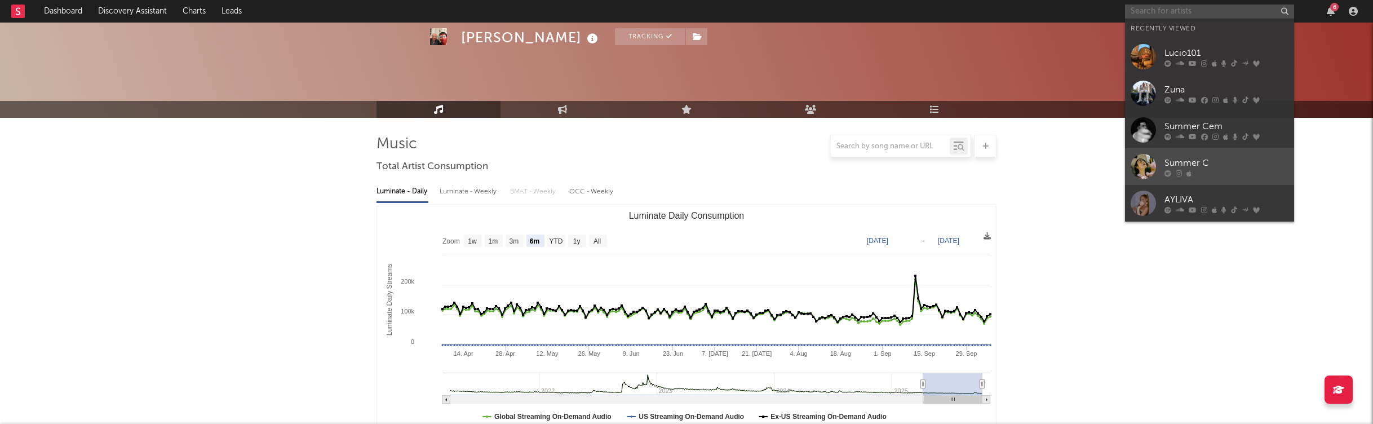
scroll to position [0, 0]
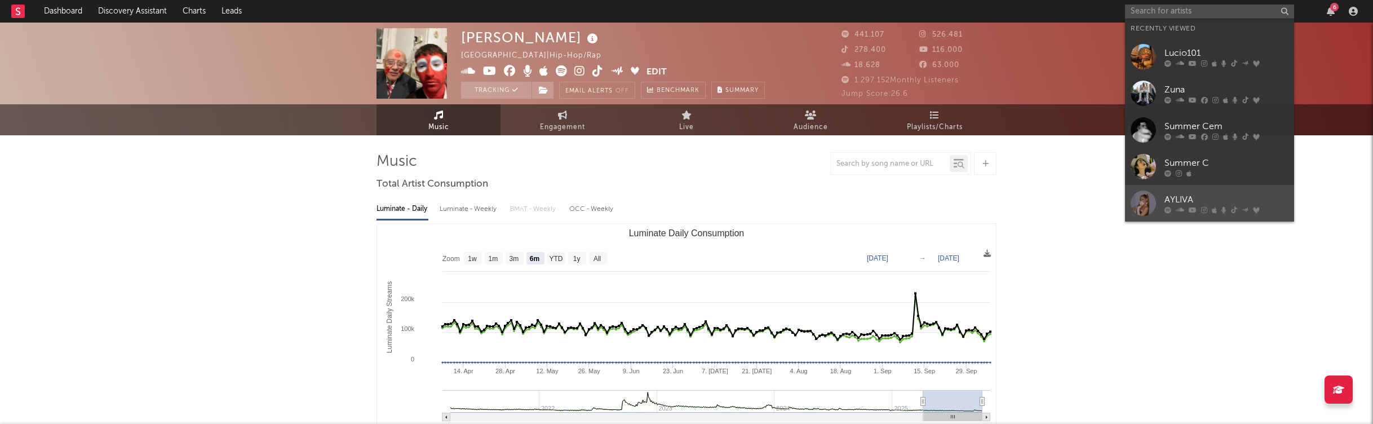
click at [1185, 196] on div "AYLIVA" at bounding box center [1227, 200] width 124 height 14
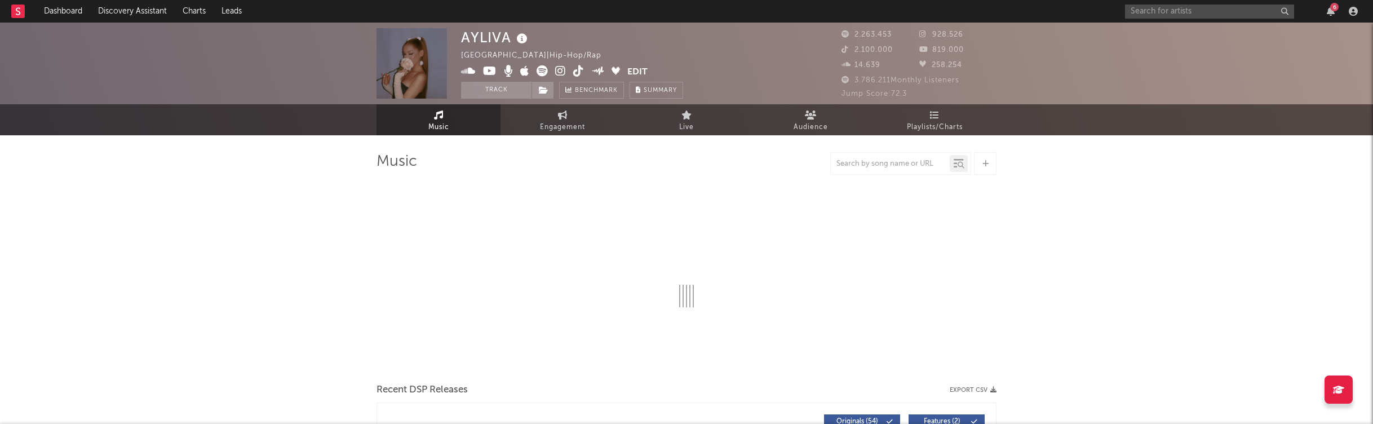
select select "6m"
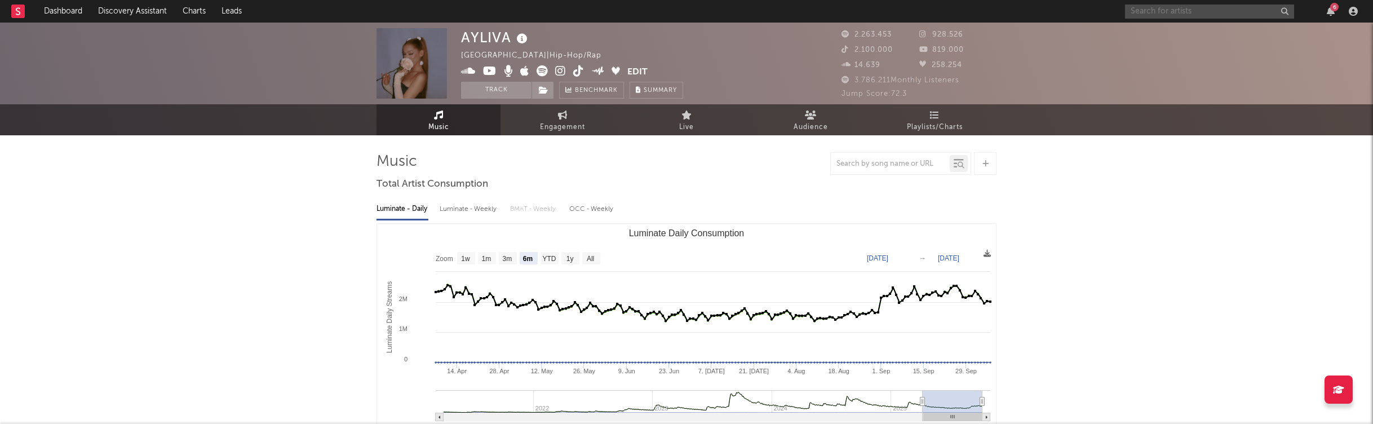
click at [1170, 14] on input "text" at bounding box center [1209, 12] width 169 height 14
click at [1194, 8] on input "bausa" at bounding box center [1209, 12] width 169 height 14
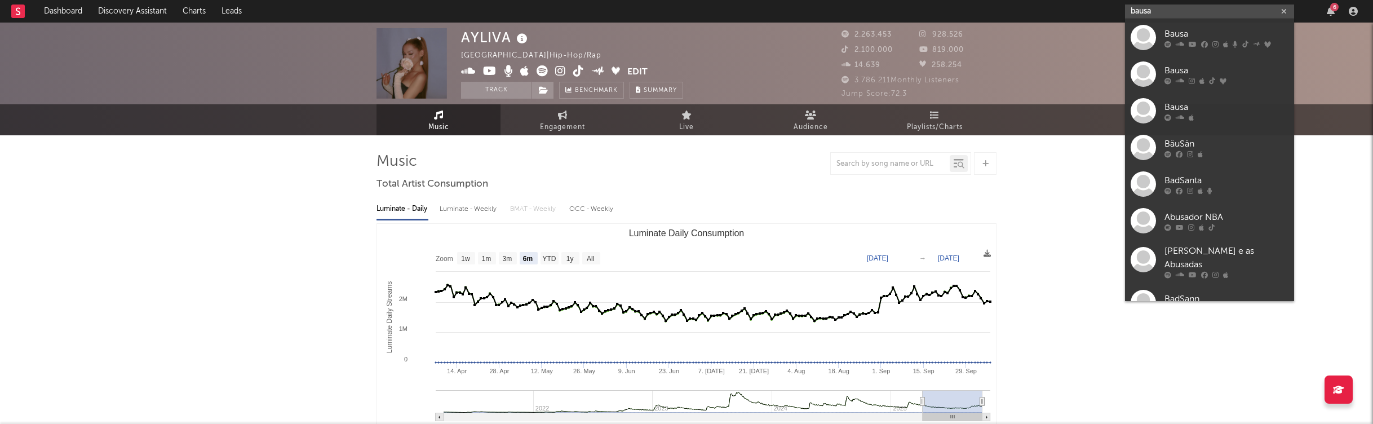
type input "bausa"
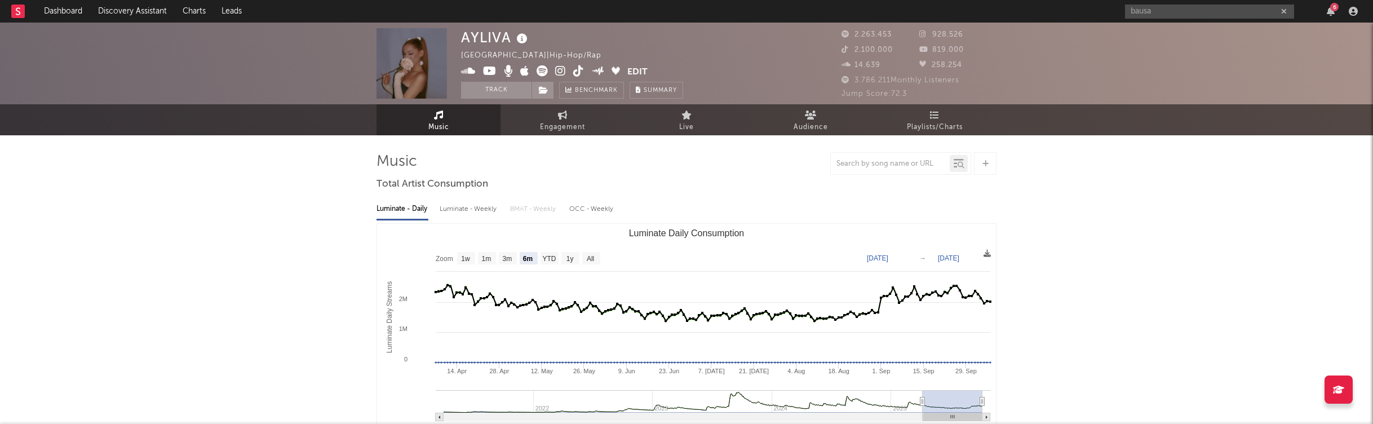
click at [1201, 20] on div "bausa 6" at bounding box center [1243, 11] width 237 height 23
click at [1210, 9] on input "bausa" at bounding box center [1209, 12] width 169 height 14
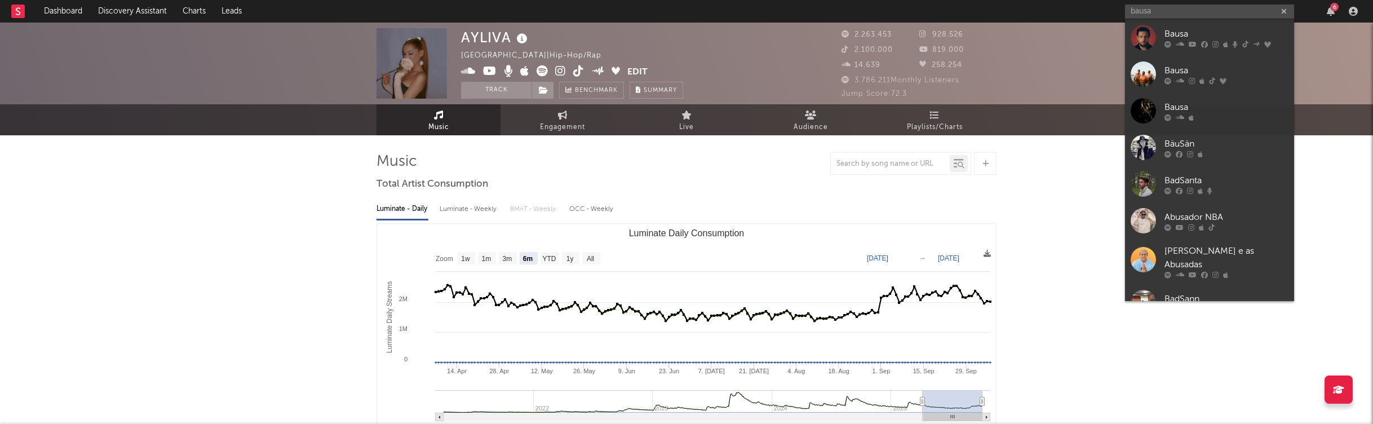
drag, startPoint x: 1204, startPoint y: 28, endPoint x: 1006, endPoint y: 158, distance: 236.9
click at [1204, 28] on div "Bausa" at bounding box center [1227, 34] width 124 height 14
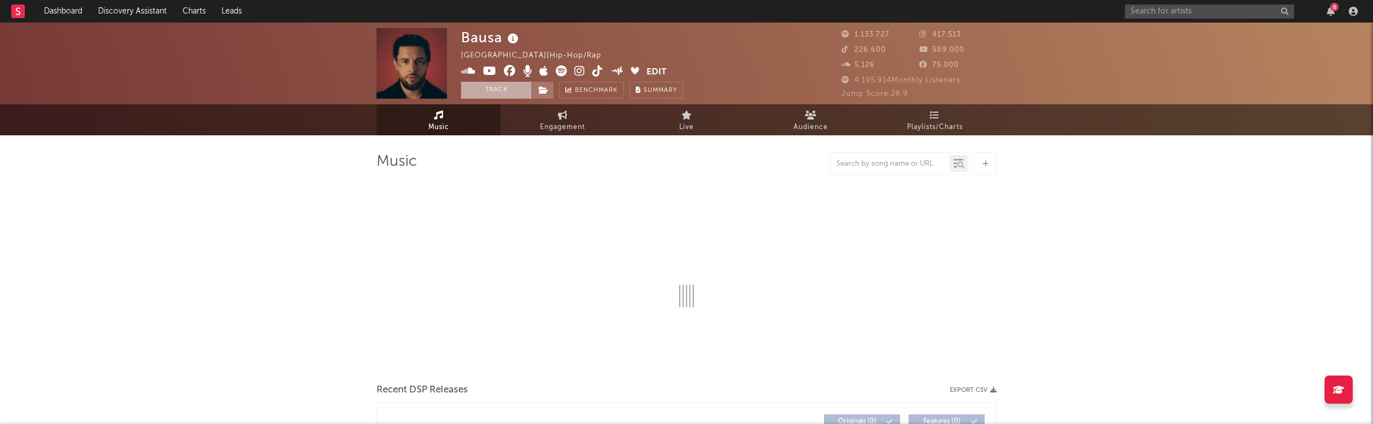
click at [487, 82] on button "Track" at bounding box center [496, 90] width 70 height 17
select select "6m"
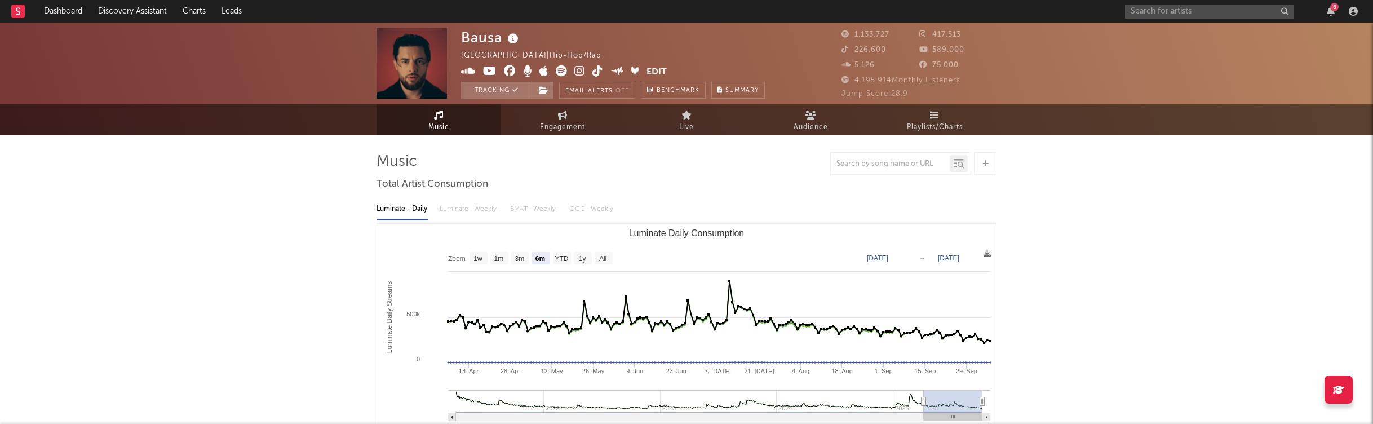
select select "6m"
click at [1258, 15] on input "text" at bounding box center [1209, 12] width 169 height 14
click at [1182, 6] on input "ali471" at bounding box center [1209, 12] width 169 height 14
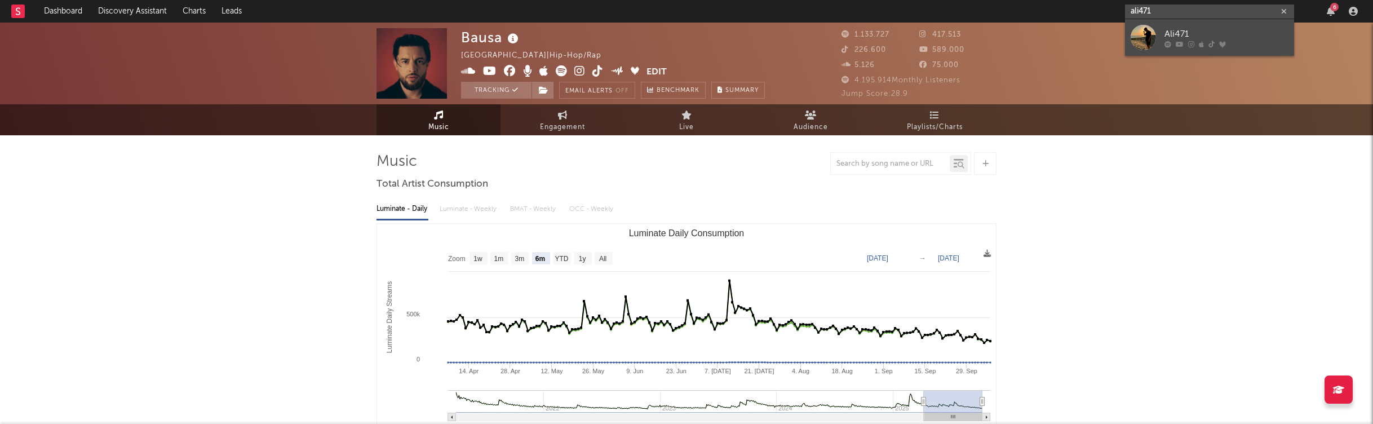
type input "ali471"
click at [1179, 36] on div "Ali471" at bounding box center [1227, 34] width 124 height 14
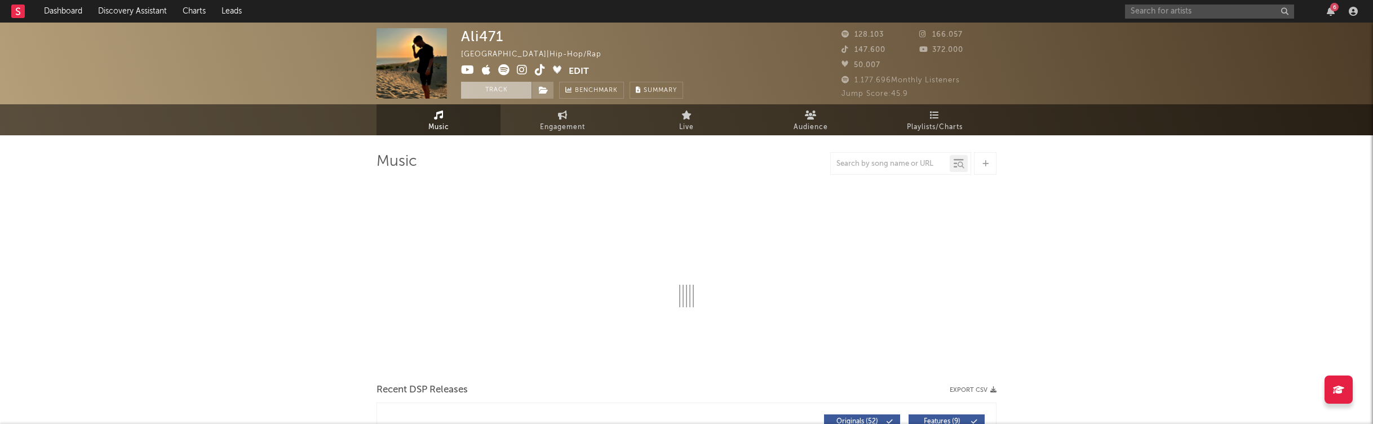
click at [493, 92] on button "Track" at bounding box center [496, 90] width 70 height 17
select select "6m"
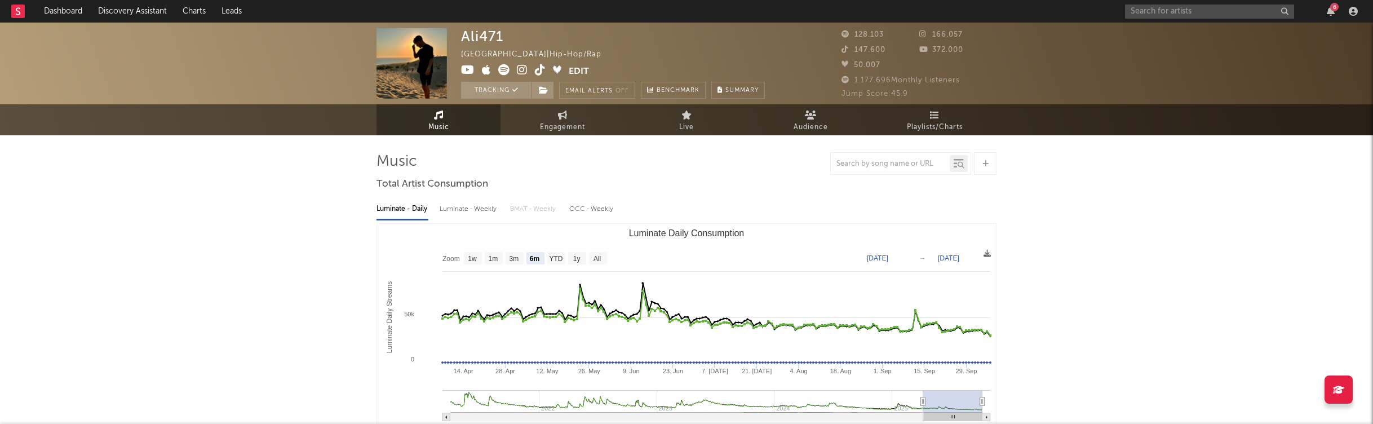
select select "6m"
click at [48, 17] on link "Dashboard" at bounding box center [63, 11] width 54 height 23
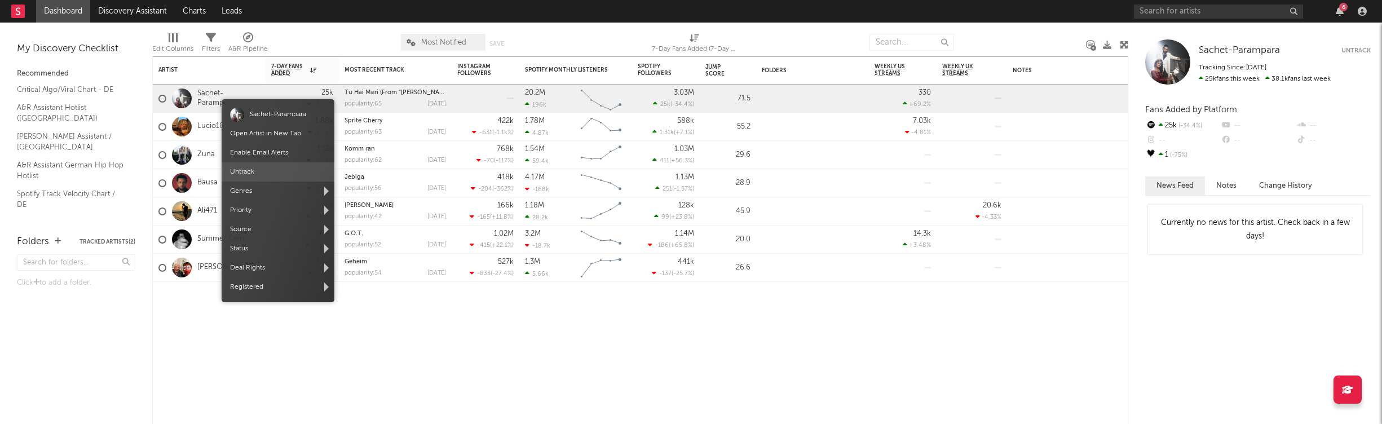
click at [253, 175] on span "Untrack" at bounding box center [278, 171] width 113 height 19
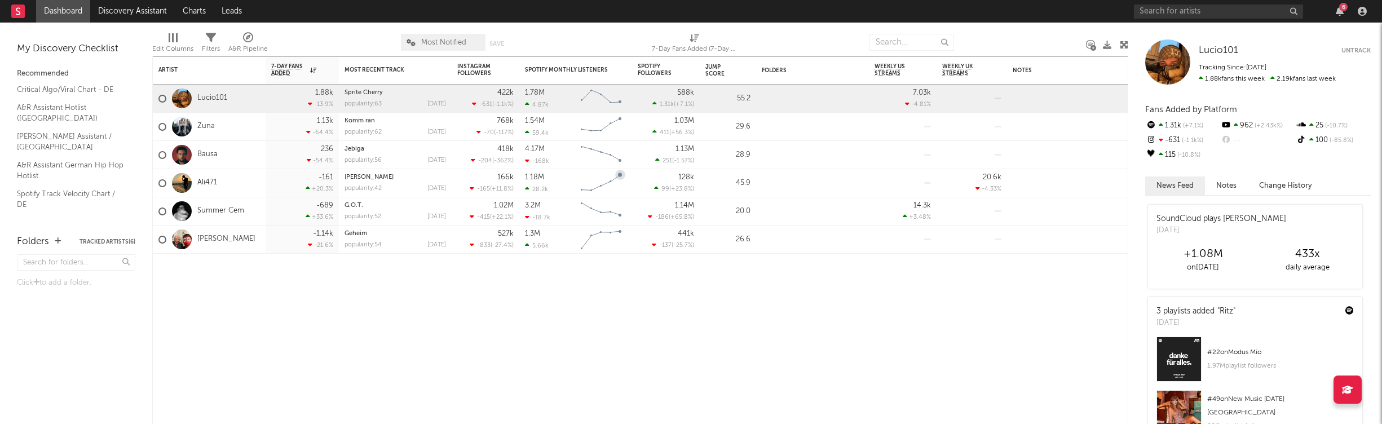
click at [1346, 7] on div "6" at bounding box center [1343, 7] width 8 height 8
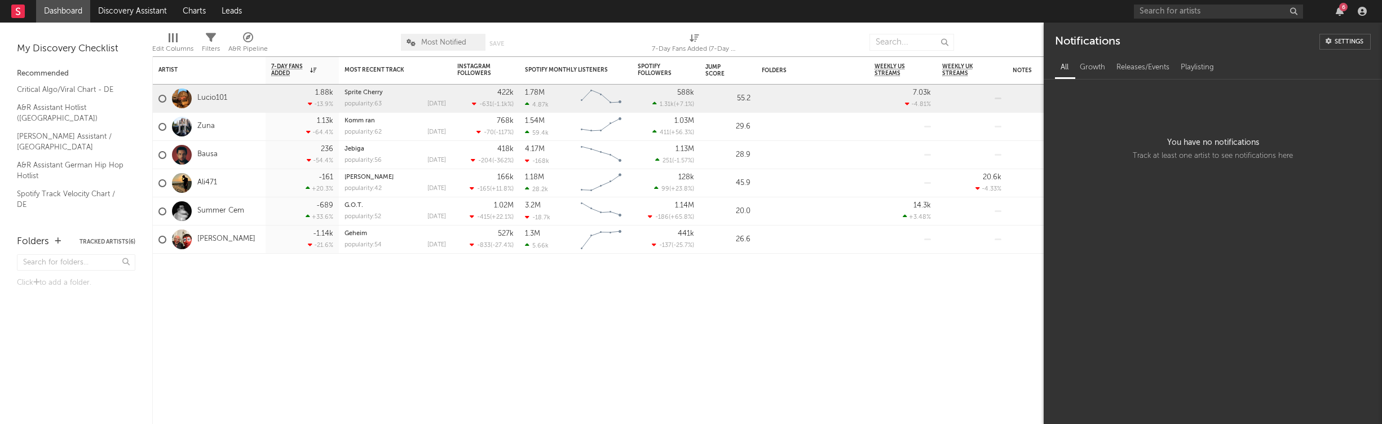
click at [1346, 7] on div "6" at bounding box center [1343, 7] width 8 height 8
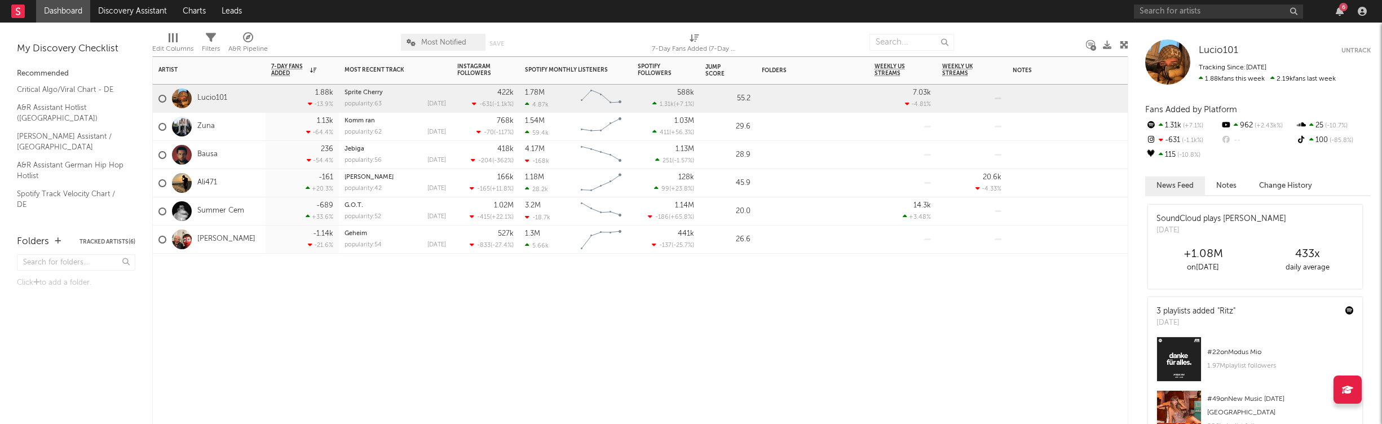
drag, startPoint x: 625, startPoint y: 318, endPoint x: 639, endPoint y: 312, distance: 15.4
click at [626, 316] on div "Artist Notifications 7-Day Fans Added WoW % Change Most Recent Track Popularity…" at bounding box center [640, 240] width 976 height 368
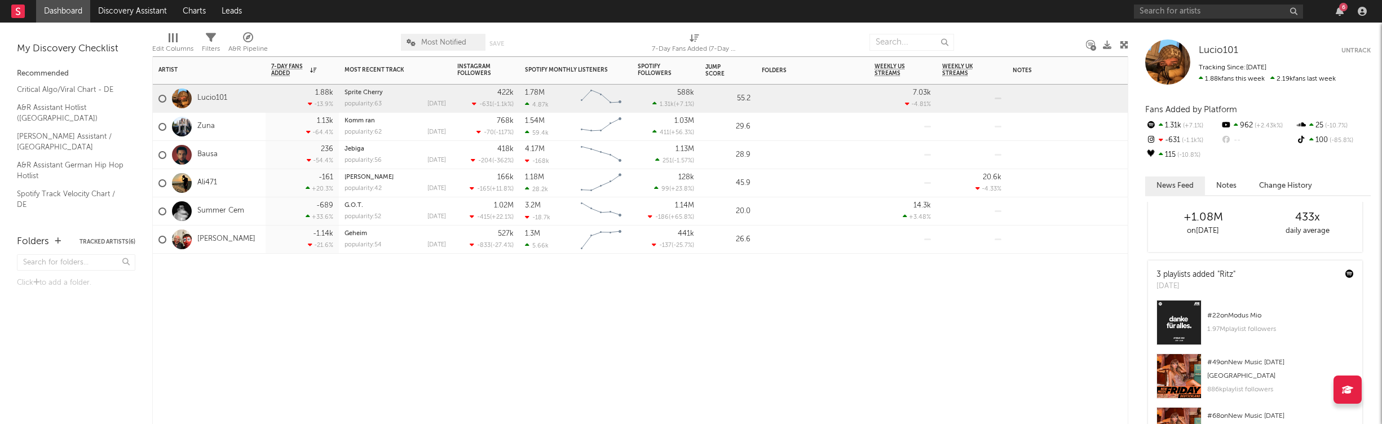
scroll to position [56, 0]
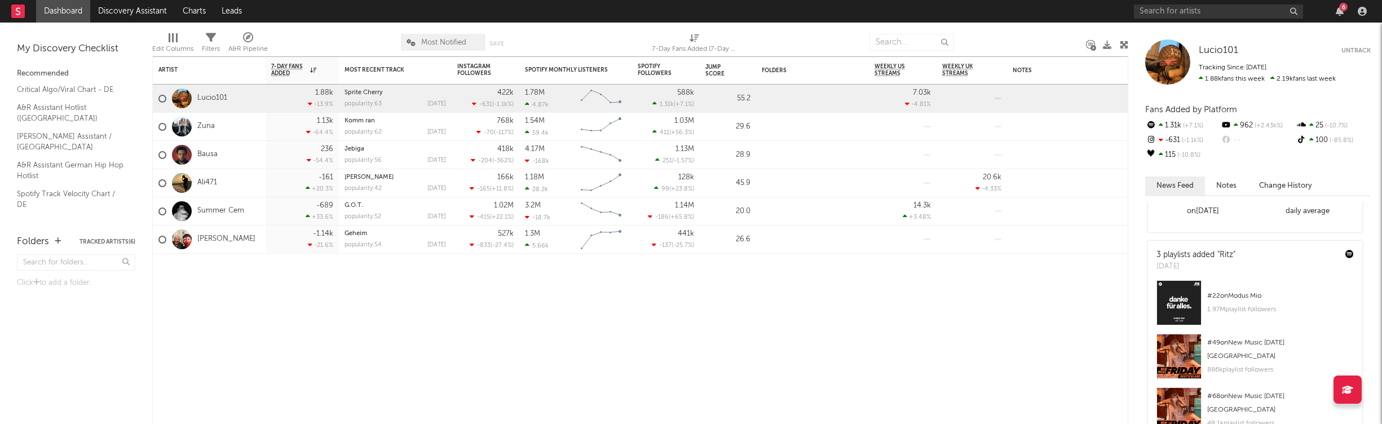
click at [1188, 302] on div at bounding box center [1178, 302] width 45 height 45
click at [1335, 7] on div "6" at bounding box center [1252, 11] width 237 height 23
click at [1346, 16] on div "6" at bounding box center [1252, 11] width 237 height 23
click at [1341, 12] on icon "button" at bounding box center [1340, 11] width 8 height 9
